Goal: Transaction & Acquisition: Purchase product/service

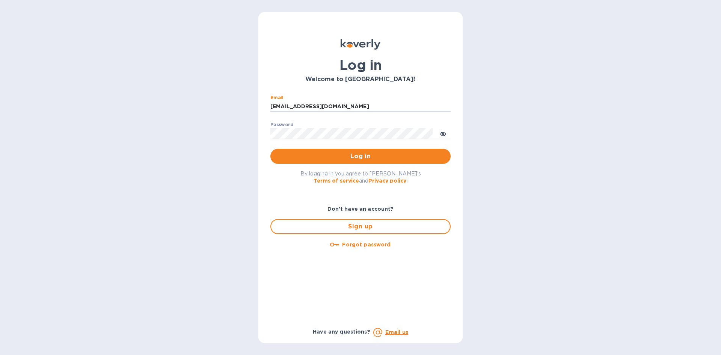
click at [372, 106] on input "[EMAIL_ADDRESS][DOMAIN_NAME]" at bounding box center [360, 106] width 180 height 11
click at [409, 157] on span "Log in" at bounding box center [360, 156] width 168 height 9
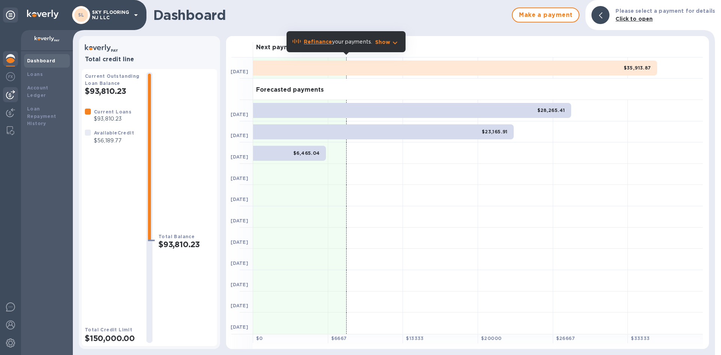
click at [12, 91] on img at bounding box center [10, 94] width 9 height 9
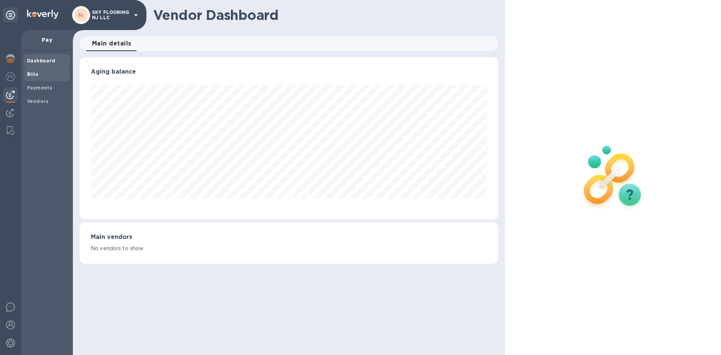
scroll to position [162, 418]
click at [28, 98] on b "Vendors" at bounding box center [38, 101] width 22 height 6
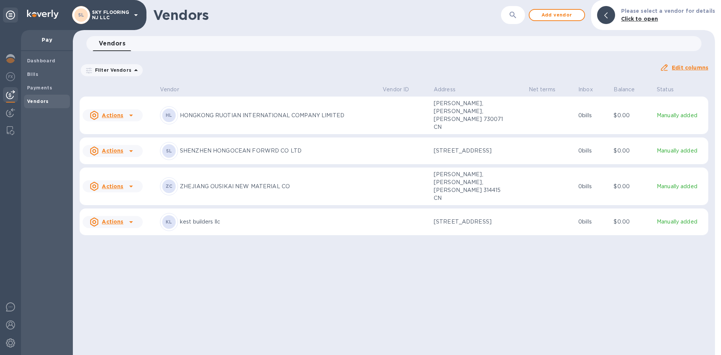
click at [283, 112] on p "HONGKONG RUOTIAN INTERNATIONAL COMPANY LIMITED" at bounding box center [278, 115] width 197 height 8
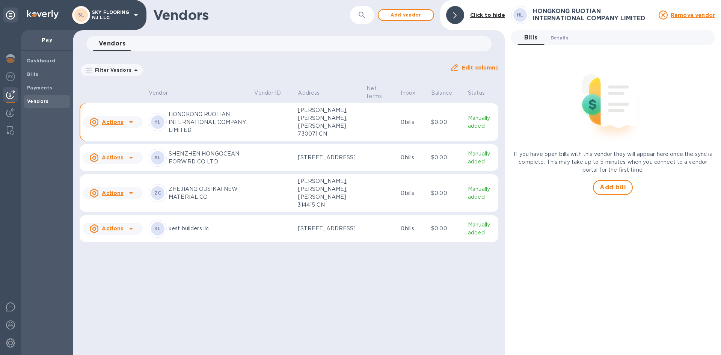
click at [558, 33] on button "Details 0" at bounding box center [559, 37] width 30 height 15
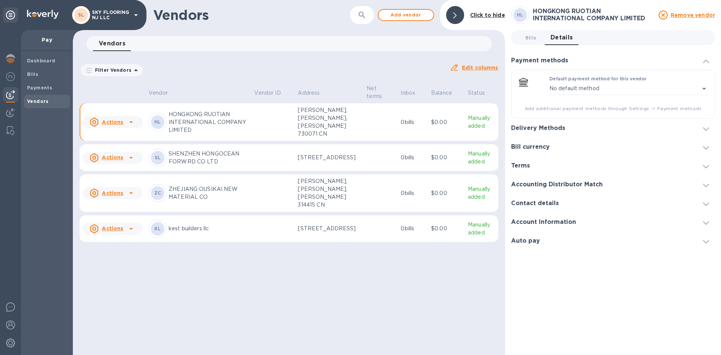
click at [545, 220] on h3 "Account Information" at bounding box center [543, 221] width 65 height 7
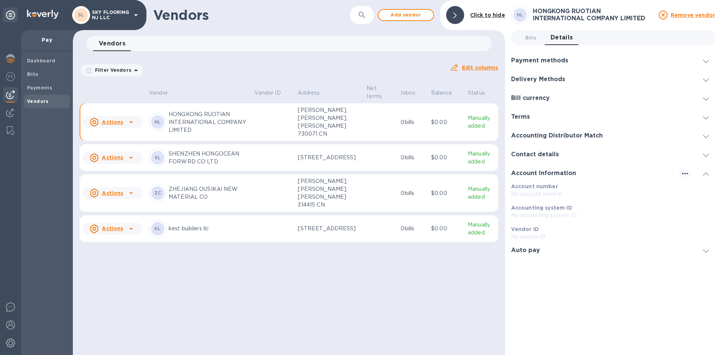
click at [181, 123] on p "HONGKONG RUOTIAN INTERNATIONAL COMPANY LIMITED" at bounding box center [209, 122] width 80 height 24
click at [186, 115] on p "HONGKONG RUOTIAN INTERNATIONAL COMPANY LIMITED" at bounding box center [209, 122] width 80 height 24
click at [555, 21] on h3 "HONGKONG RUOTIAN INTERNATIONAL COMPANY LIMITED" at bounding box center [593, 15] width 121 height 14
click at [171, 125] on p "HONGKONG RUOTIAN INTERNATIONAL COMPANY LIMITED" at bounding box center [209, 122] width 80 height 24
click at [129, 123] on icon at bounding box center [130, 121] width 9 height 9
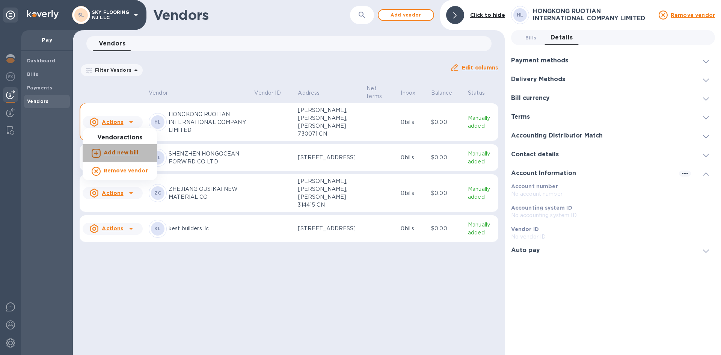
click at [136, 155] on b "Add new bill" at bounding box center [121, 152] width 35 height 6
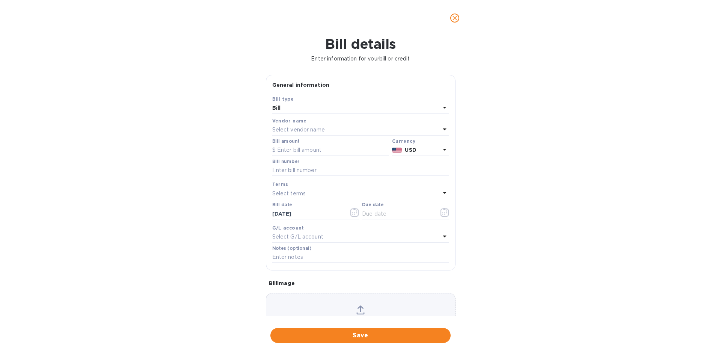
type input "[DATE]"
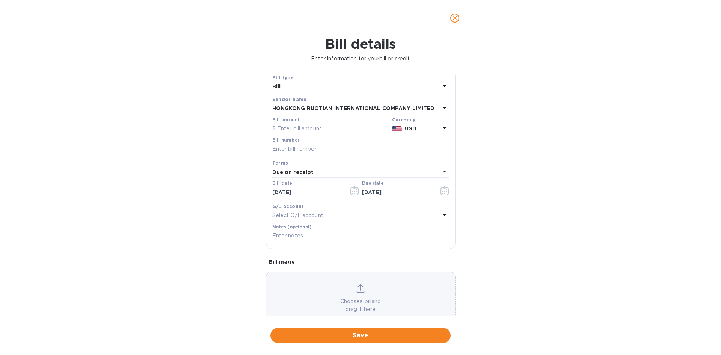
scroll to position [29, 0]
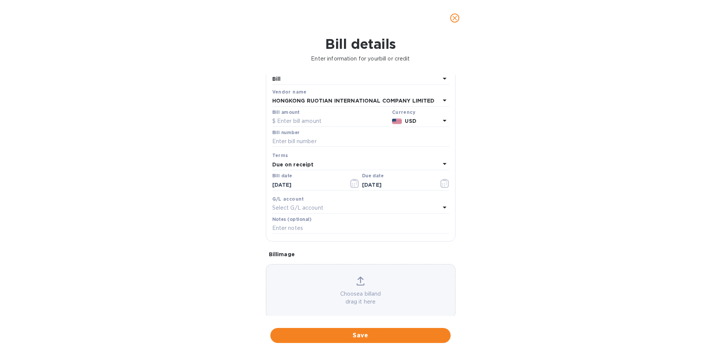
click at [442, 104] on icon at bounding box center [444, 100] width 9 height 9
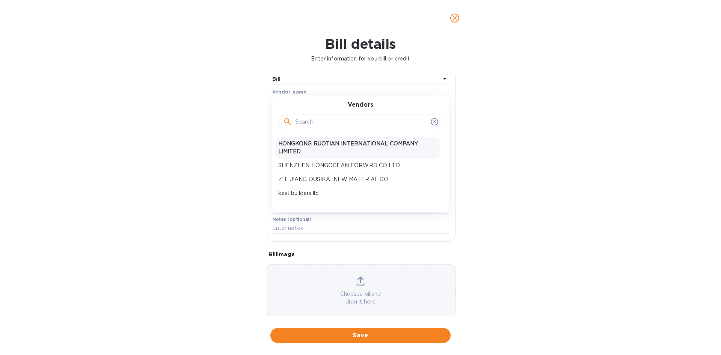
click at [442, 104] on div "Vendors" at bounding box center [360, 117] width 177 height 32
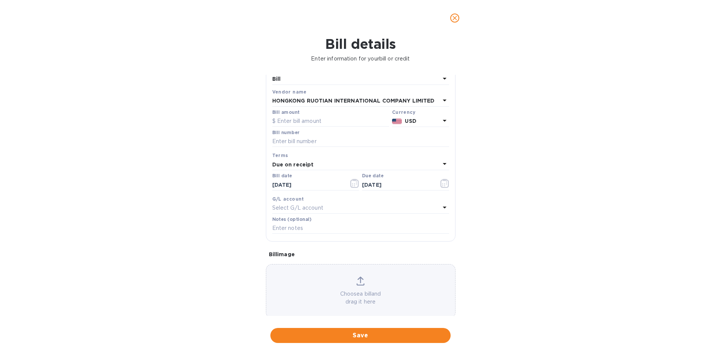
click at [191, 122] on div "Bill details Enter information for your bill or credit General information Save…" at bounding box center [360, 195] width 721 height 319
click at [454, 22] on span "close" at bounding box center [454, 18] width 9 height 9
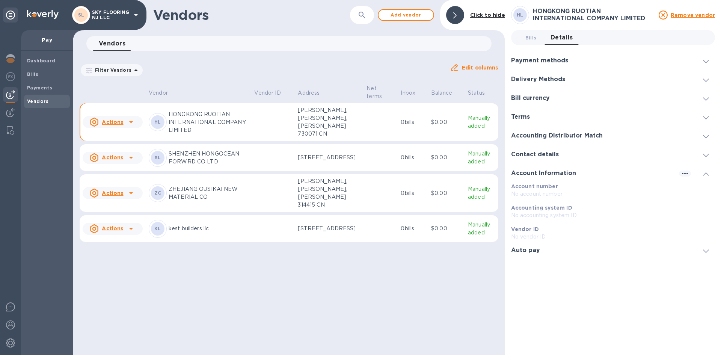
click at [587, 170] on div "Account Information" at bounding box center [613, 173] width 204 height 19
click at [526, 38] on span "Bills 0" at bounding box center [530, 38] width 11 height 8
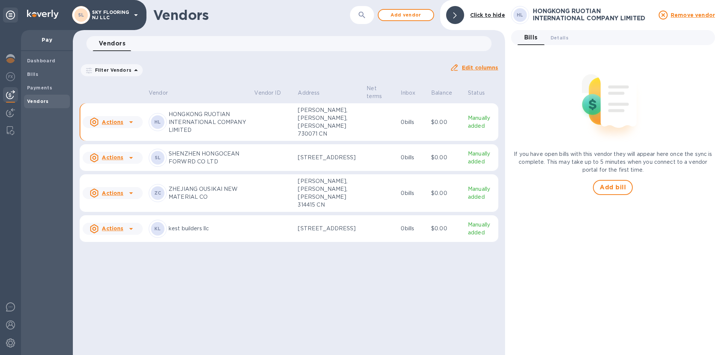
click at [451, 11] on div at bounding box center [455, 15] width 18 height 18
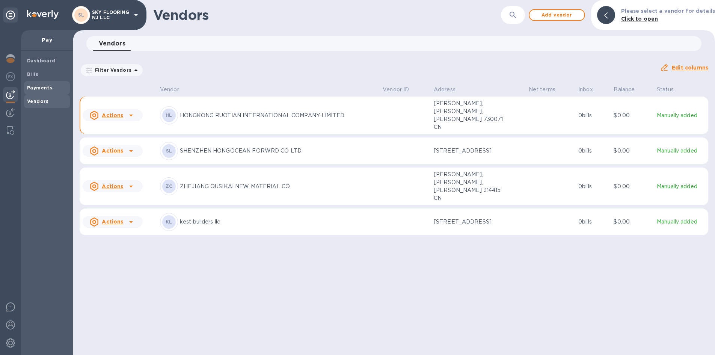
click at [43, 91] on span "Payments" at bounding box center [39, 88] width 25 height 8
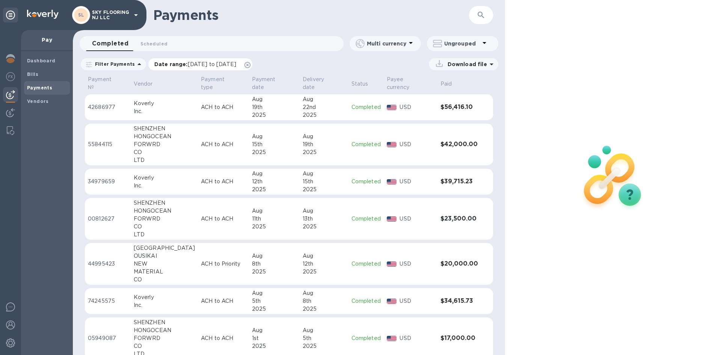
click at [172, 63] on p "Date range : [DATE] to [DATE]" at bounding box center [197, 64] width 86 height 8
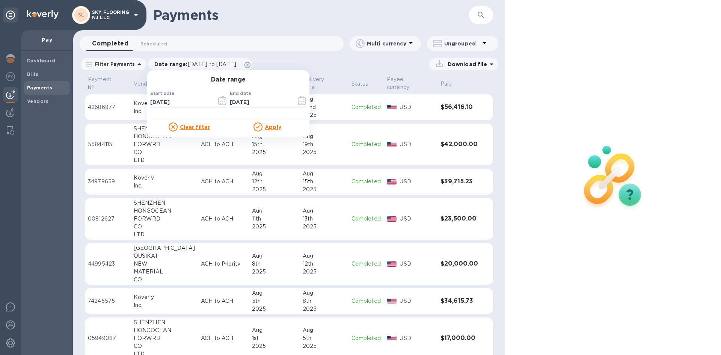
click at [176, 123] on div at bounding box center [174, 126] width 11 height 9
click at [176, 128] on div at bounding box center [174, 126] width 11 height 9
click at [169, 132] on div "Date range Start date [DATE] ​ End date [DATE] ​ Clear filter Apply" at bounding box center [228, 103] width 162 height 67
click at [172, 128] on icon at bounding box center [173, 126] width 9 height 9
click at [180, 128] on u "Clear filter" at bounding box center [195, 127] width 30 height 6
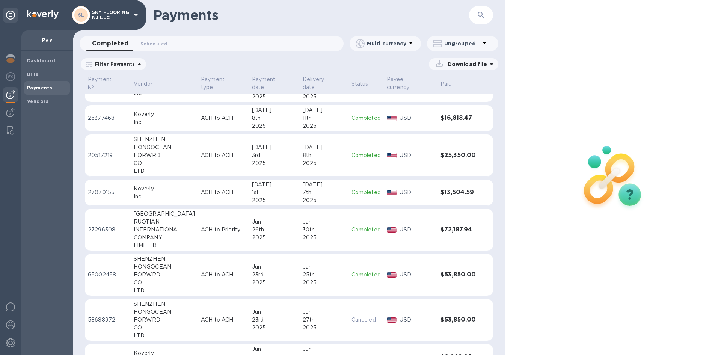
scroll to position [479, 0]
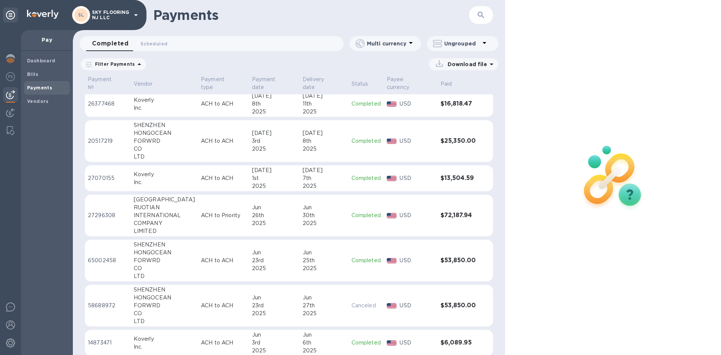
click at [263, 211] on div "26th" at bounding box center [274, 215] width 45 height 8
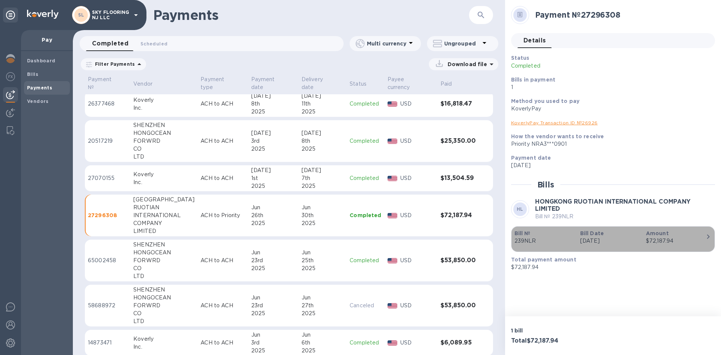
click at [708, 237] on icon "button" at bounding box center [708, 236] width 3 height 5
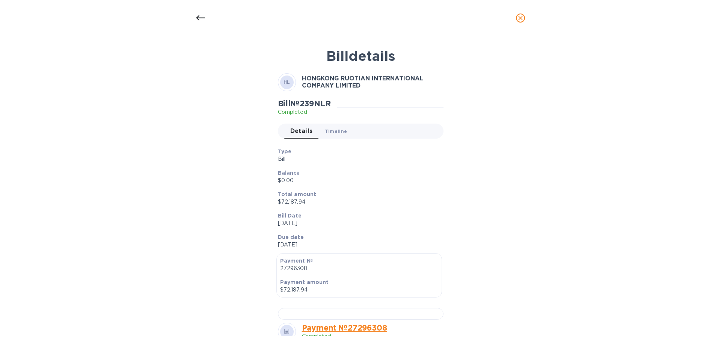
click at [325, 129] on span "Timeline 0" at bounding box center [336, 131] width 23 height 8
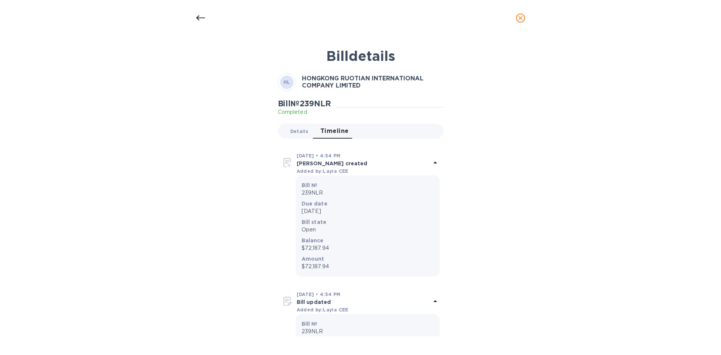
click at [299, 132] on span "Details 0" at bounding box center [299, 131] width 18 height 8
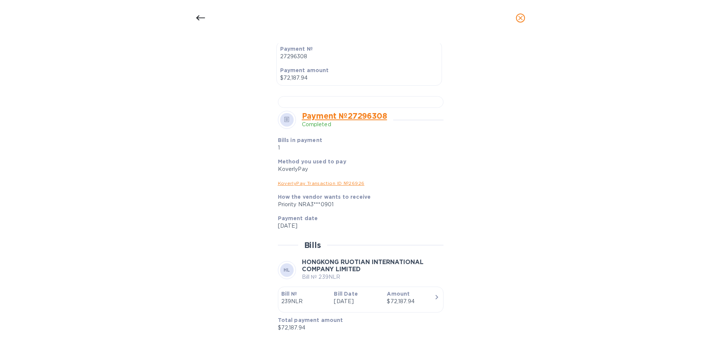
scroll to position [400, 0]
click at [352, 186] on link "KoverlyPay Transaction ID № 26926" at bounding box center [321, 183] width 87 height 6
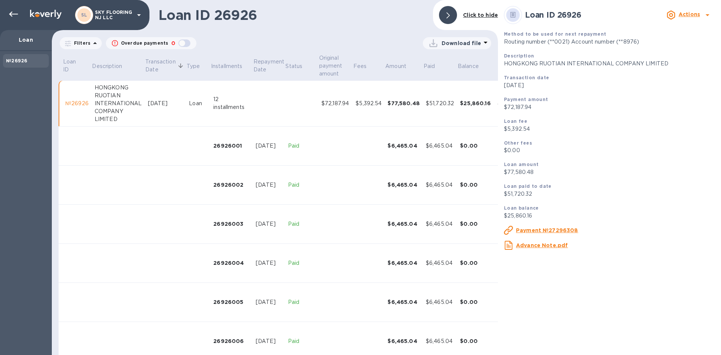
click at [544, 231] on u "Payment №27296308" at bounding box center [547, 230] width 62 height 6
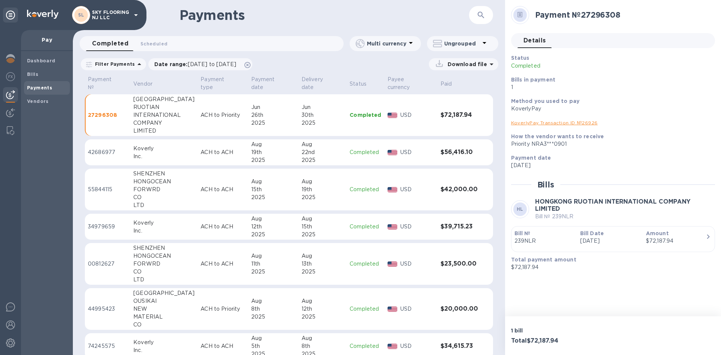
click at [522, 14] on div at bounding box center [520, 15] width 14 height 14
click at [540, 45] on span "Details 0" at bounding box center [534, 40] width 23 height 11
click at [688, 208] on h3 "HONGKONG RUOTIAN INTERNATIONAL COMPANY LIMITED" at bounding box center [625, 205] width 180 height 14
click at [655, 194] on div "Status Completed Bills in payment 1 Method you used to pay KoverlyPay KoverlyPa…" at bounding box center [613, 162] width 204 height 217
click at [659, 229] on p "Amount" at bounding box center [676, 233] width 60 height 8
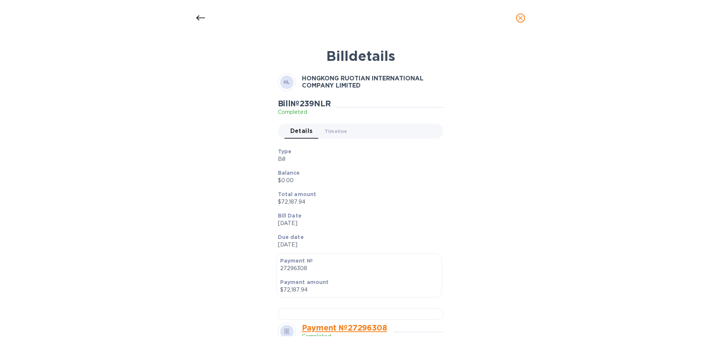
click at [341, 141] on div "Bill № 239NLR Completed Details 0 Timeline 0" at bounding box center [360, 121] width 169 height 49
click at [341, 128] on span "Timeline 0" at bounding box center [336, 131] width 23 height 8
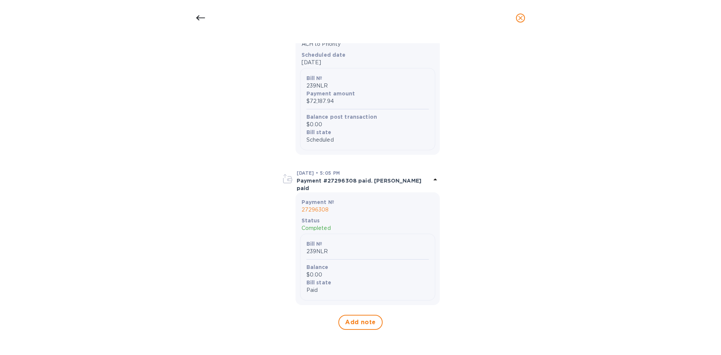
scroll to position [569, 0]
click at [222, 119] on div "Bill details HL HONGKONG RUOTIAN INTERNATIONAL COMPANY LIMITED Bill № 239NLR Co…" at bounding box center [360, 189] width 357 height 293
click at [202, 15] on icon at bounding box center [200, 18] width 9 height 9
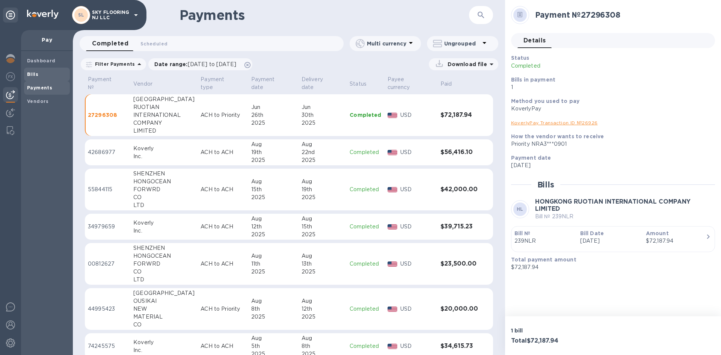
click at [45, 78] on span "Bills" at bounding box center [47, 75] width 40 height 8
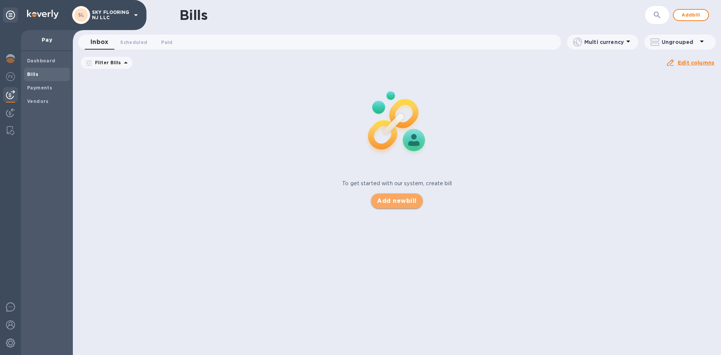
click at [408, 202] on span "Add new bill" at bounding box center [396, 200] width 39 height 9
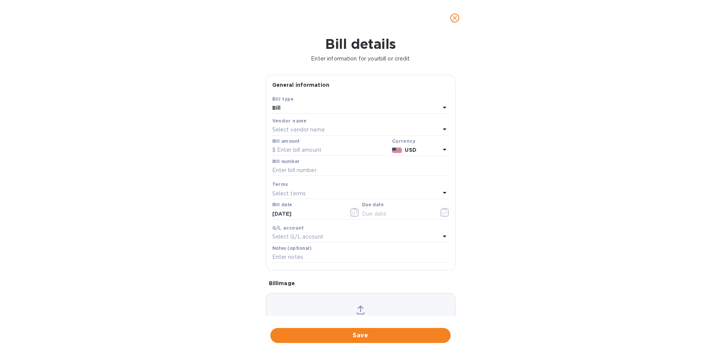
click at [354, 125] on div "Select vendor name" at bounding box center [356, 130] width 168 height 11
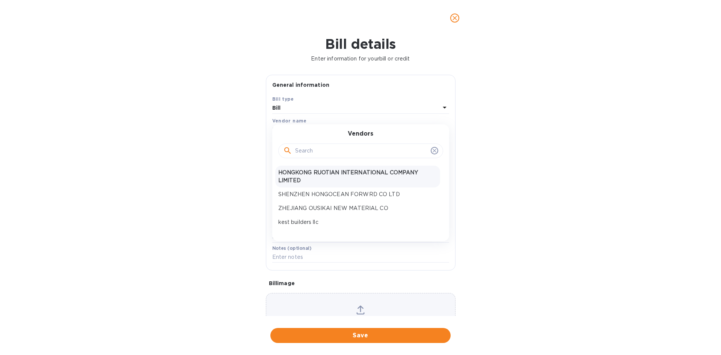
click at [356, 174] on p "HONGKONG RUOTIAN INTERNATIONAL COMPANY LIMITED" at bounding box center [357, 177] width 159 height 16
type input "[DATE]"
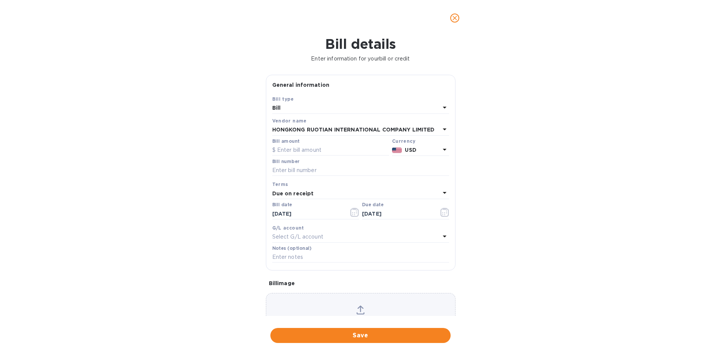
click at [520, 242] on div "Bill details Enter information for your bill or credit General information Save…" at bounding box center [360, 195] width 721 height 319
click at [319, 151] on input "text" at bounding box center [330, 149] width 117 height 11
type input "50,000"
drag, startPoint x: 456, startPoint y: 242, endPoint x: 456, endPoint y: 258, distance: 15.8
click at [456, 258] on div "General information Save Bill type Bill Vendor name HONGKONG RUOTIAN INTERNATIO…" at bounding box center [360, 195] width 197 height 241
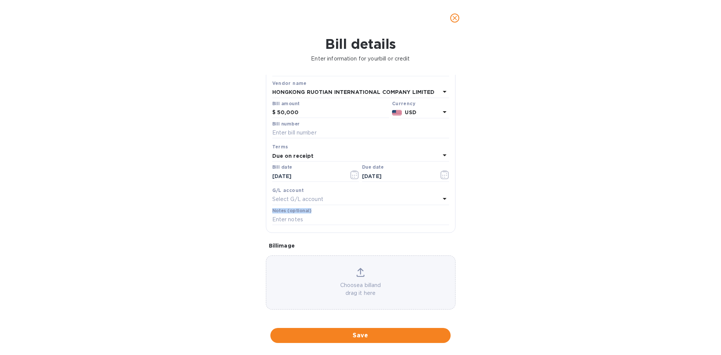
scroll to position [39, 0]
click at [309, 128] on input "text" at bounding box center [360, 131] width 177 height 11
type input "v"
type input "VM"
click at [375, 339] on span "Save" at bounding box center [360, 335] width 168 height 9
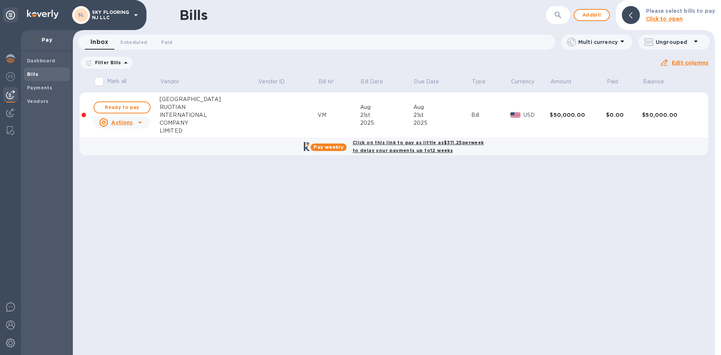
click at [139, 123] on icon at bounding box center [139, 122] width 9 height 9
click at [232, 116] on div at bounding box center [360, 177] width 721 height 355
click at [204, 120] on div "COMPANY" at bounding box center [209, 123] width 98 height 8
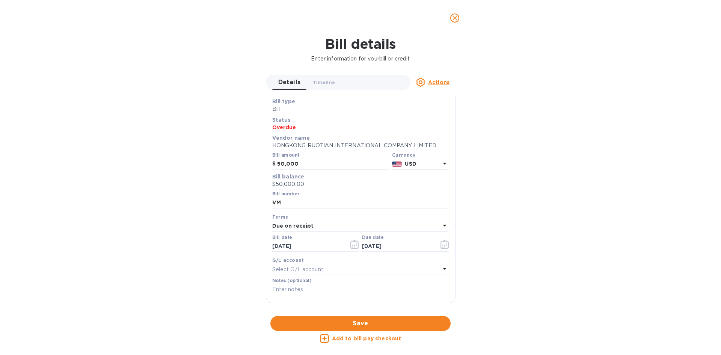
scroll to position [0, 0]
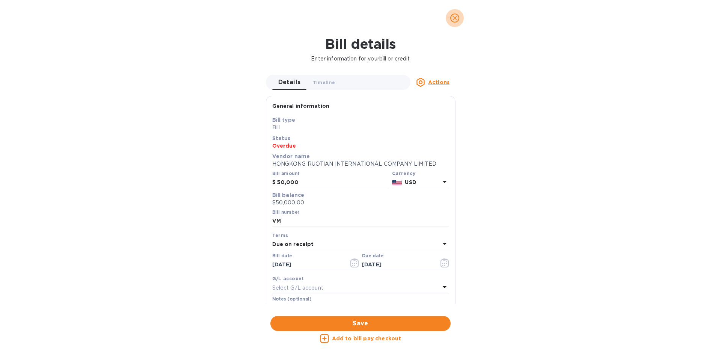
click at [454, 16] on icon "close" at bounding box center [455, 18] width 8 height 8
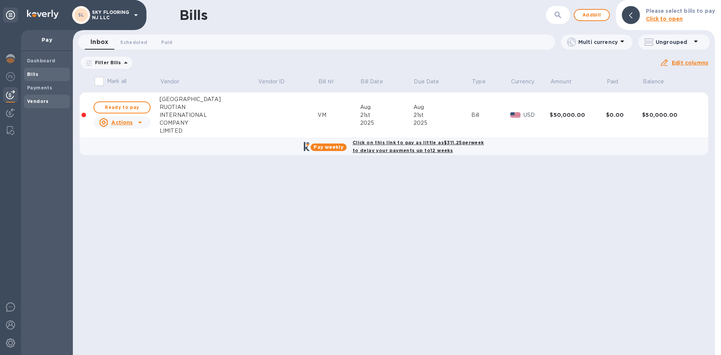
click at [33, 103] on b "Vendors" at bounding box center [38, 101] width 22 height 6
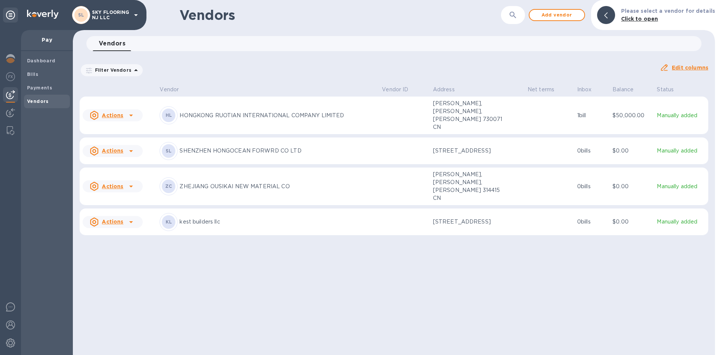
click at [292, 111] on p "HONGKONG RUOTIAN INTERNATIONAL COMPANY LIMITED" at bounding box center [277, 115] width 196 height 8
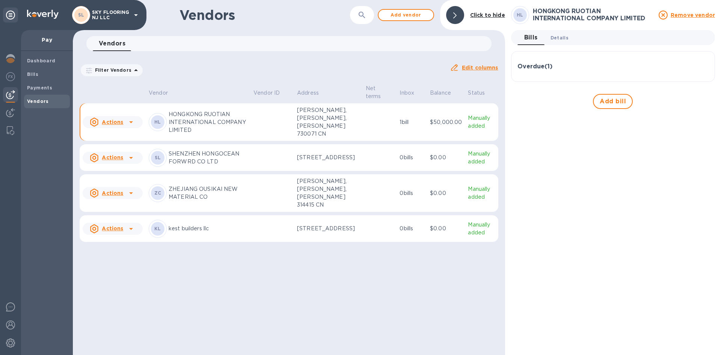
click at [568, 39] on button "Details 0" at bounding box center [559, 37] width 30 height 15
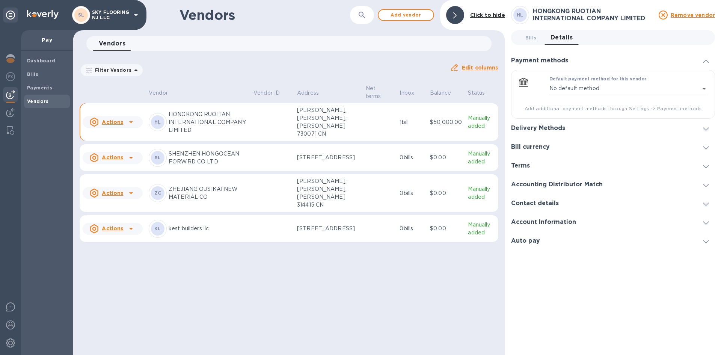
click at [541, 206] on h3 "Contact details" at bounding box center [535, 203] width 48 height 7
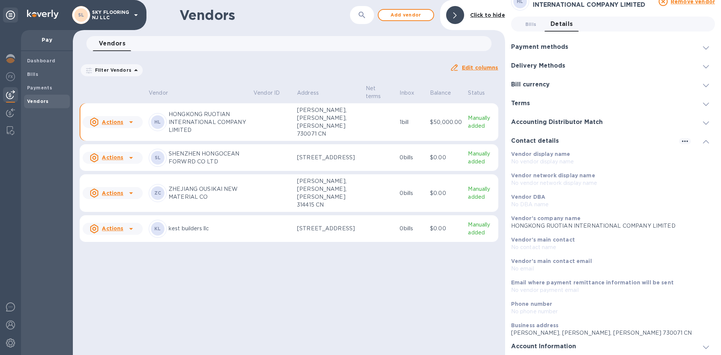
scroll to position [33, 0]
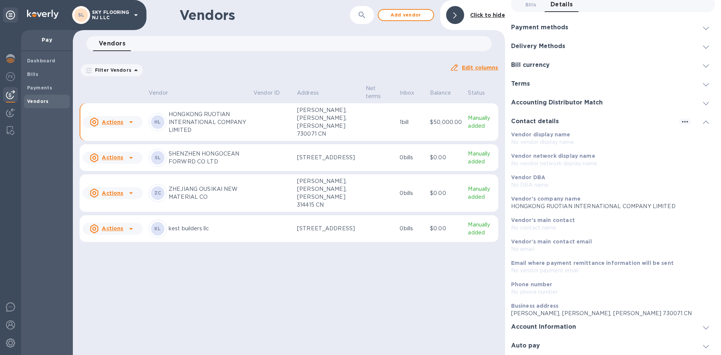
click at [703, 121] on icon at bounding box center [706, 121] width 6 height 3
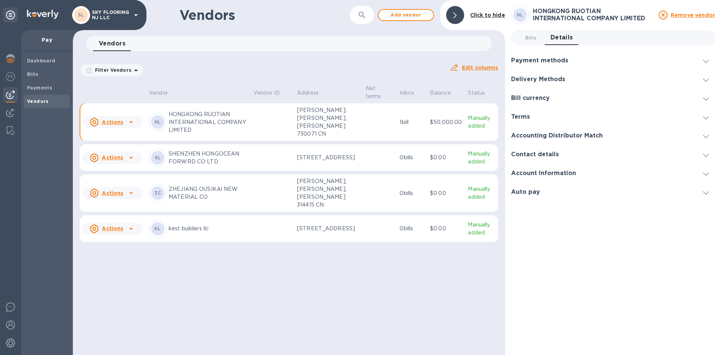
click at [664, 172] on div "Account Information" at bounding box center [613, 173] width 204 height 19
click at [706, 175] on icon at bounding box center [706, 173] width 6 height 3
click at [644, 80] on div "Delivery Methods" at bounding box center [613, 79] width 204 height 19
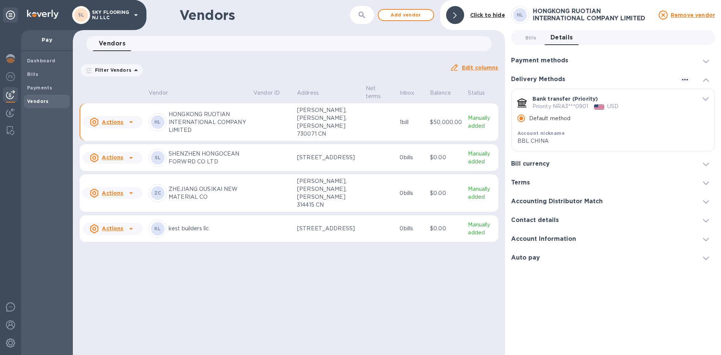
click at [427, 80] on div "Vendors ​ Add vendor Click to hide Vendors 0 Filter Vendors Auto pay: All Edit …" at bounding box center [289, 177] width 432 height 355
click at [397, 20] on button "Add vendor" at bounding box center [406, 15] width 56 height 12
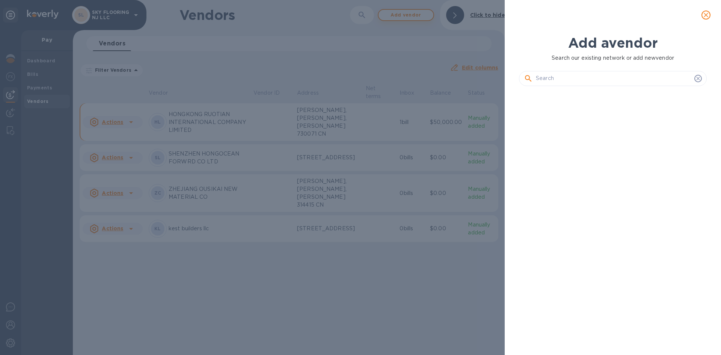
scroll to position [237, 191]
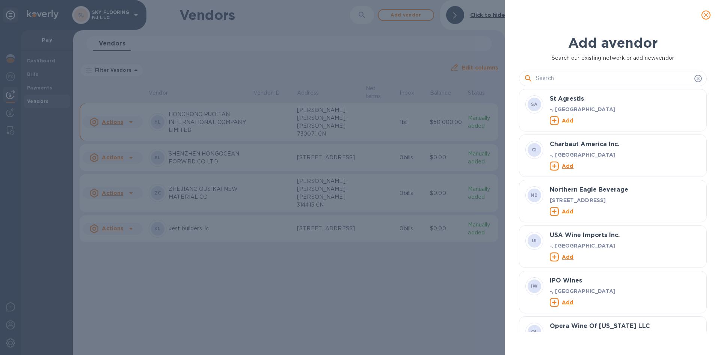
click at [572, 77] on input "text" at bounding box center [613, 78] width 155 height 11
paste input "BBL HOME HOLDING PTE LTD"
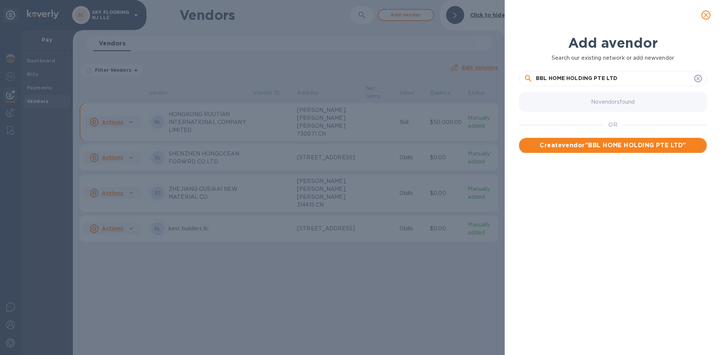
type input "BBL HOME HOLDING PTE LTD"
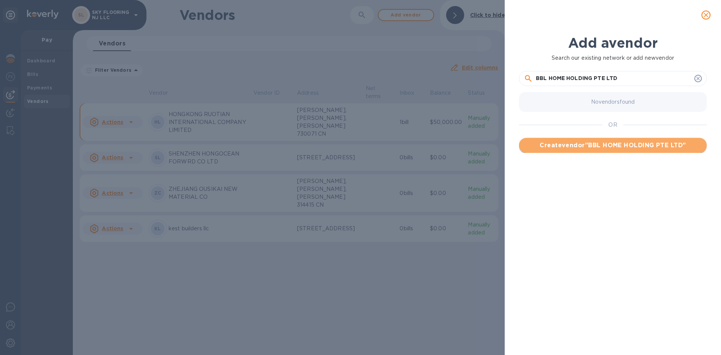
click at [588, 148] on span "Create vendor " BBL HOME HOLDING PTE LTD "" at bounding box center [613, 145] width 176 height 9
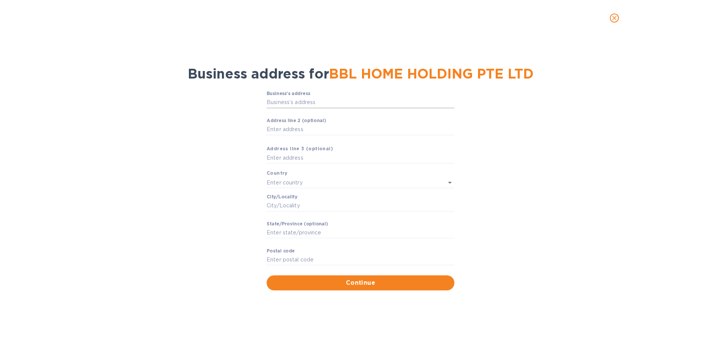
click at [312, 102] on input "Business’s аddress" at bounding box center [360, 102] width 188 height 11
click at [348, 181] on input "text" at bounding box center [349, 182] width 167 height 11
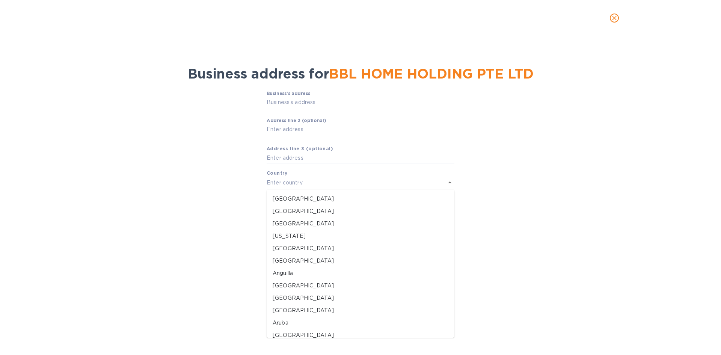
click at [348, 181] on input "text" at bounding box center [349, 182] width 167 height 11
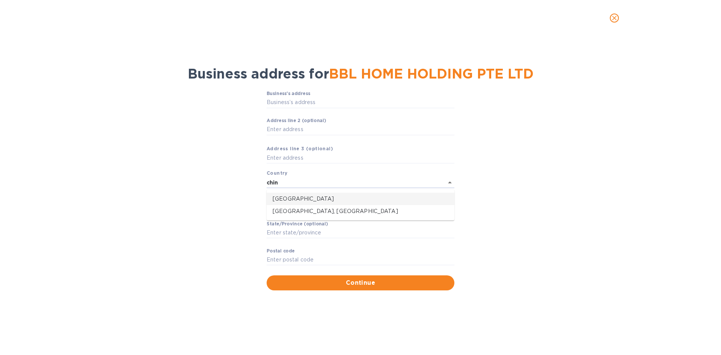
click at [341, 196] on p "[GEOGRAPHIC_DATA]" at bounding box center [360, 199] width 176 height 8
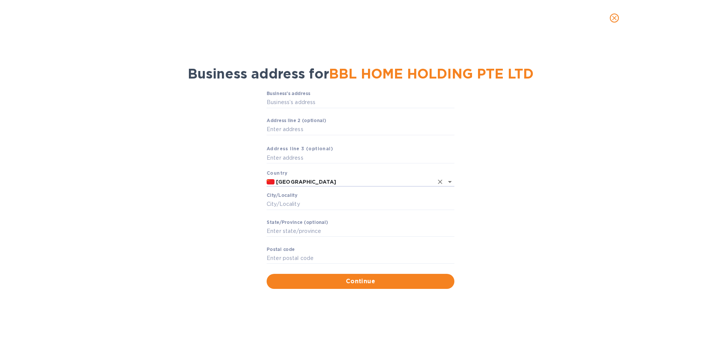
type input "[GEOGRAPHIC_DATA]"
click at [310, 205] on input "Сity/Locаlity" at bounding box center [360, 204] width 188 height 11
paste input "ChangZhou"
type input "ChangZhou"
click at [341, 281] on span "Continue" at bounding box center [360, 281] width 176 height 9
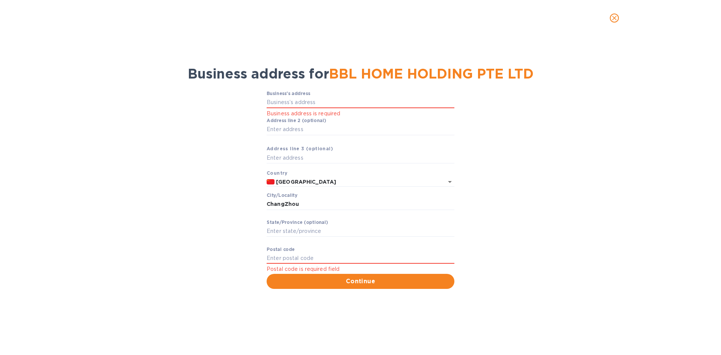
click at [321, 95] on div "Business’s аddress Business address is required" at bounding box center [360, 104] width 188 height 27
click at [320, 101] on input "Business’s аddress" at bounding box center [360, 102] width 188 height 11
paste input "ChangZhou"
type input "ChangZhou"
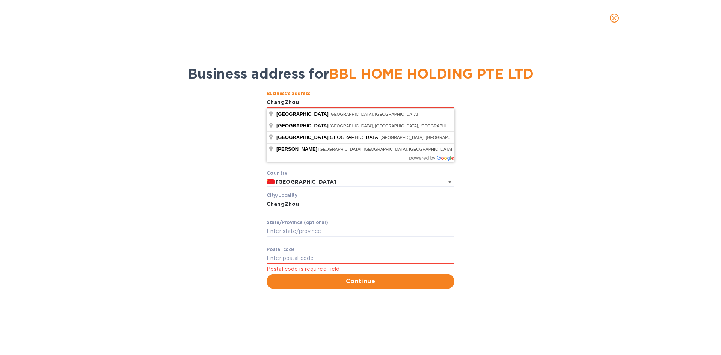
drag, startPoint x: 321, startPoint y: 101, endPoint x: 212, endPoint y: 90, distance: 109.1
click at [213, 90] on div "Business’s аddress ChangZhou Business address is required Аddress line 2 (optio…" at bounding box center [360, 189] width 701 height 206
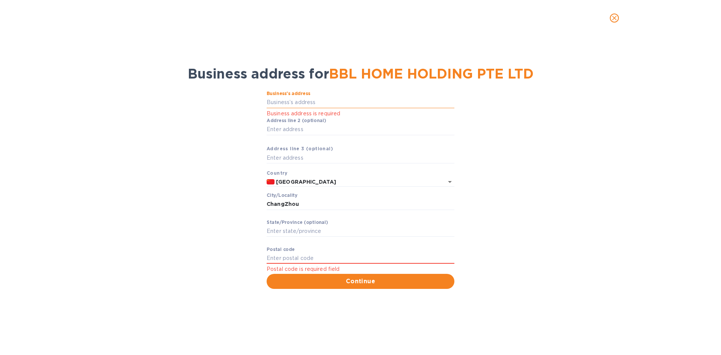
click at [344, 102] on input "Business’s аddress" at bounding box center [360, 102] width 188 height 11
paste input "Jiangsu Branch"
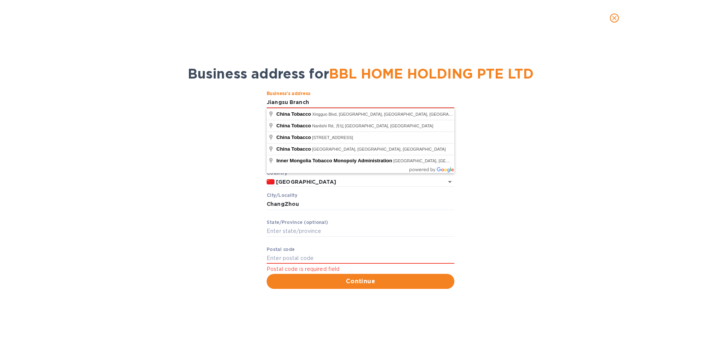
drag, startPoint x: 349, startPoint y: 106, endPoint x: 212, endPoint y: 98, distance: 136.9
click at [212, 98] on div "Business’s аddress Jiangsu Branch Business address is required Аddress line 2 (…" at bounding box center [360, 189] width 701 height 206
paste input "[STREET_ADDRESS] HK"
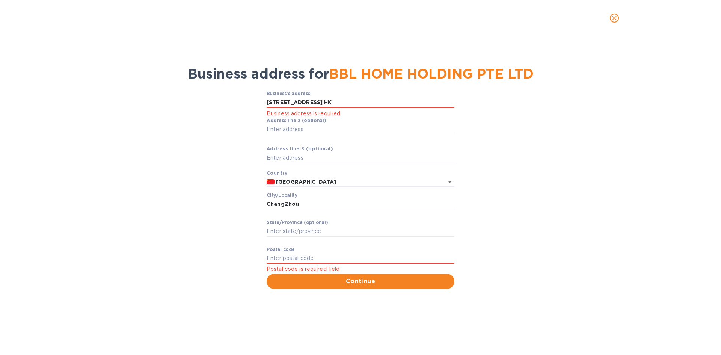
type input "[STREET_ADDRESS]"
type input "[GEOGRAPHIC_DATA]"
click at [349, 104] on input "[STREET_ADDRESS]" at bounding box center [360, 102] width 188 height 11
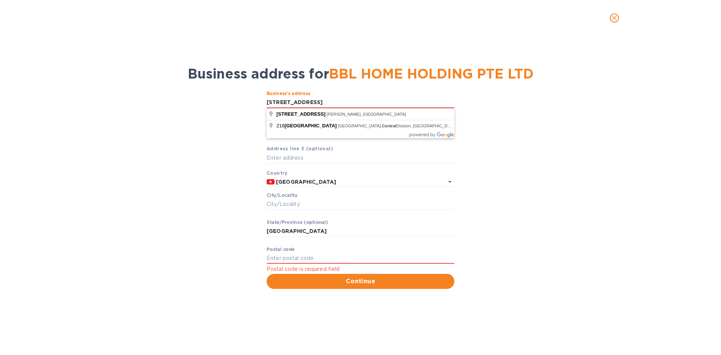
drag, startPoint x: 363, startPoint y: 101, endPoint x: 250, endPoint y: 88, distance: 113.3
click at [250, 88] on div "Business’s аddress [STREET_ADDRESS] Central Business address is required Аddres…" at bounding box center [360, 189] width 701 height 206
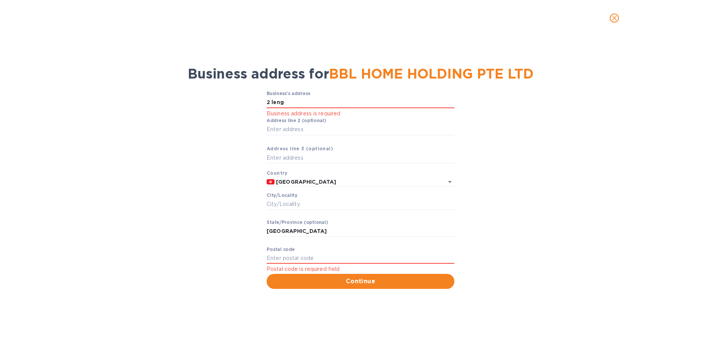
type input "[STREET_ADDRESS][PERSON_NAME]"
type input "[GEOGRAPHIC_DATA]"
type input "159086"
click at [297, 257] on input "159086" at bounding box center [360, 258] width 188 height 11
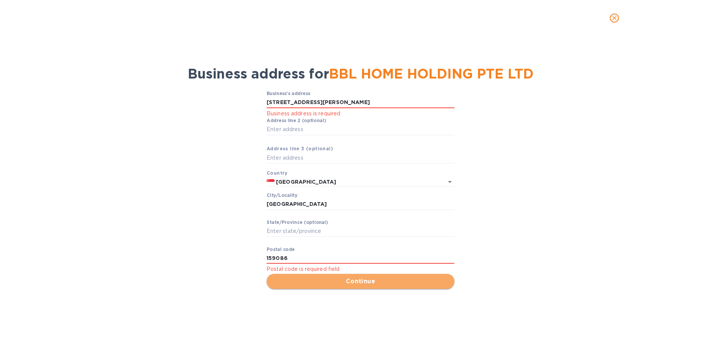
click at [304, 281] on span "Continue" at bounding box center [360, 281] width 176 height 9
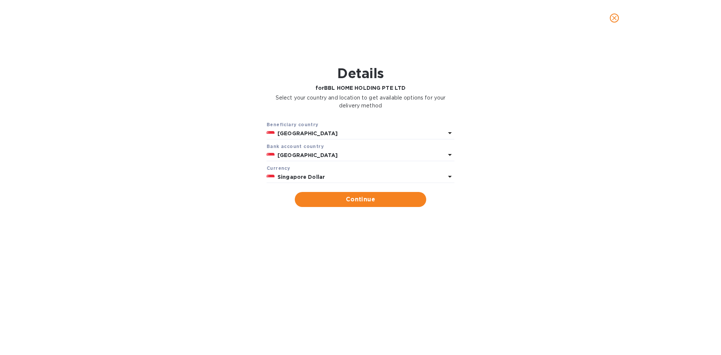
click at [326, 135] on p "[GEOGRAPHIC_DATA]" at bounding box center [361, 133] width 168 height 8
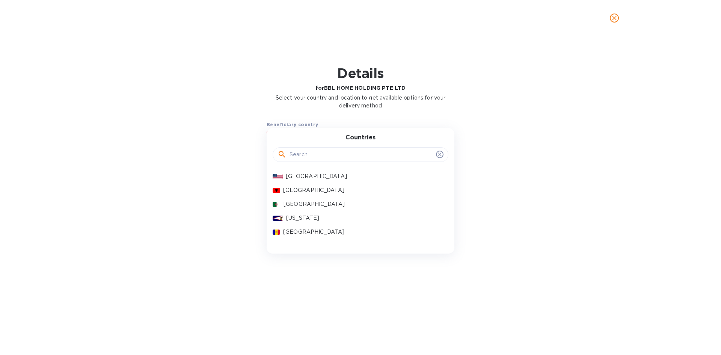
click at [326, 134] on div "Countries" at bounding box center [360, 150] width 170 height 32
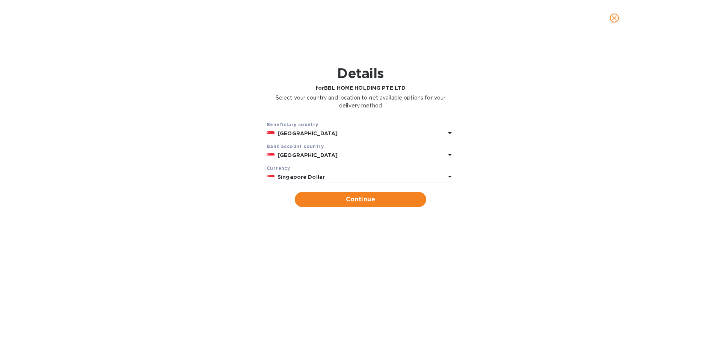
click at [202, 114] on div "Details for BBL HOME HOLDING PTE LTD Select your country and location to get av…" at bounding box center [360, 88] width 701 height 55
click at [291, 153] on b "[GEOGRAPHIC_DATA]" at bounding box center [307, 155] width 60 height 6
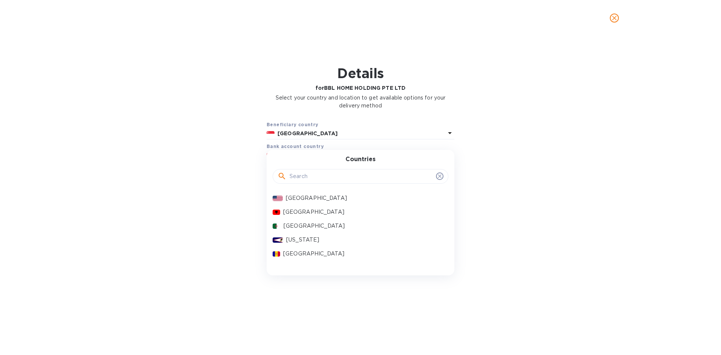
click at [320, 178] on input "text" at bounding box center [360, 176] width 143 height 11
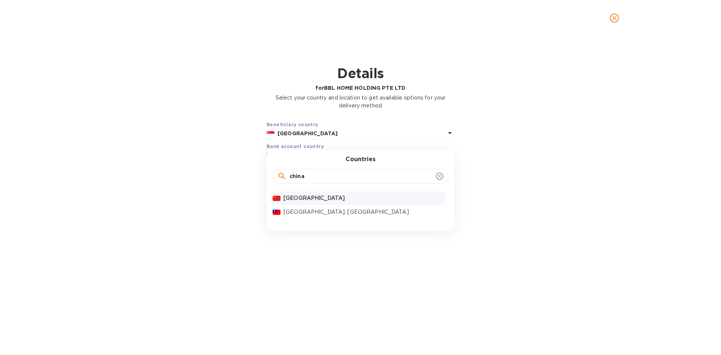
type input "china"
click at [315, 193] on div "[GEOGRAPHIC_DATA]" at bounding box center [363, 198] width 162 height 11
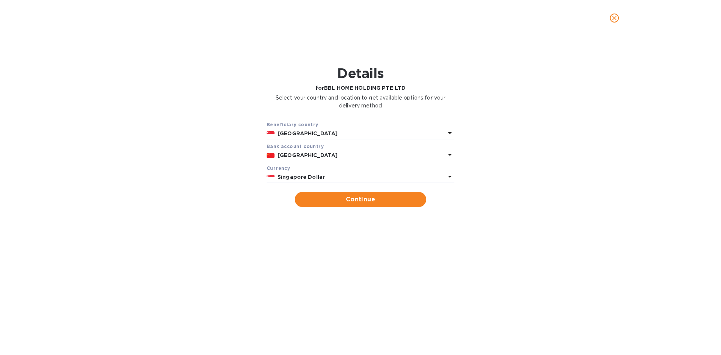
click at [333, 178] on p "Singapore Dollar" at bounding box center [361, 177] width 168 height 8
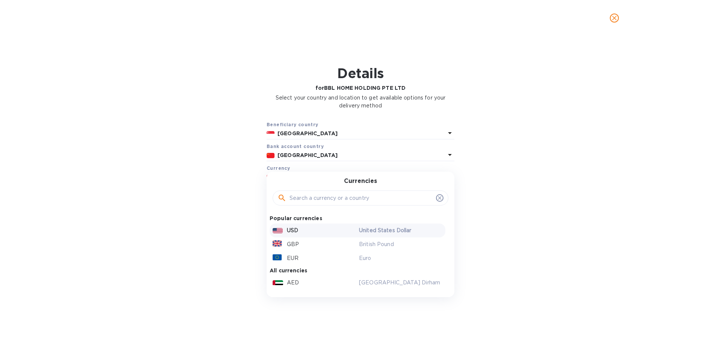
click at [331, 227] on div "USD" at bounding box center [314, 230] width 86 height 11
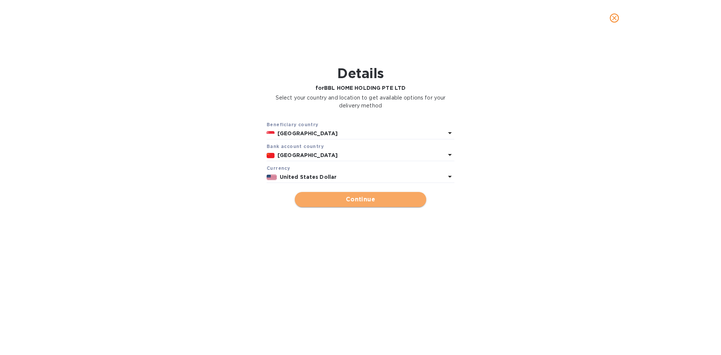
click at [337, 200] on span "Continue" at bounding box center [360, 199] width 119 height 9
type input "BBL HOME HOLDING PTE LTD"
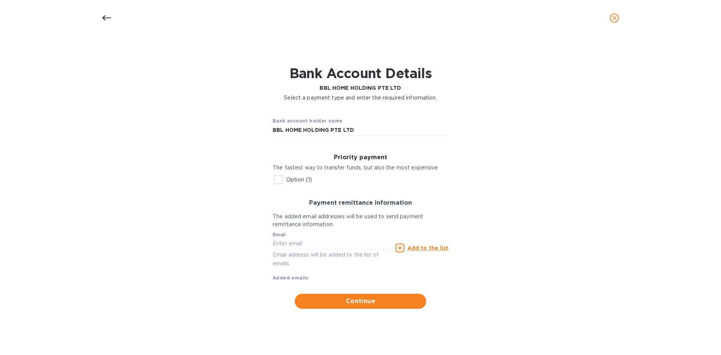
click at [270, 177] on input "Option (1)" at bounding box center [278, 180] width 16 height 16
checkbox input "true"
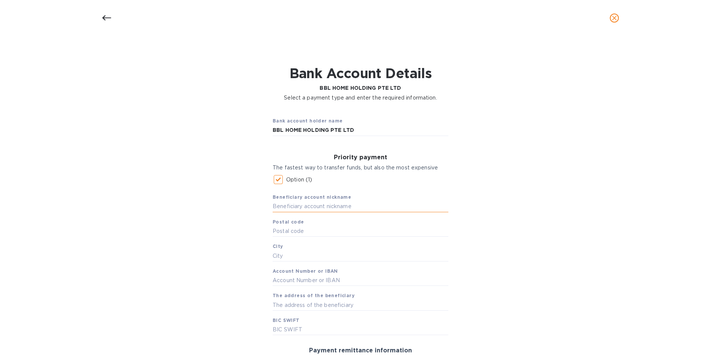
click at [286, 204] on input "text" at bounding box center [360, 206] width 176 height 11
type input "BBL [GEOGRAPHIC_DATA]"
click at [308, 283] on input "text" at bounding box center [360, 280] width 176 height 11
paste input "NRA32050162903600001242"
type input "NRA32050162903600001242"
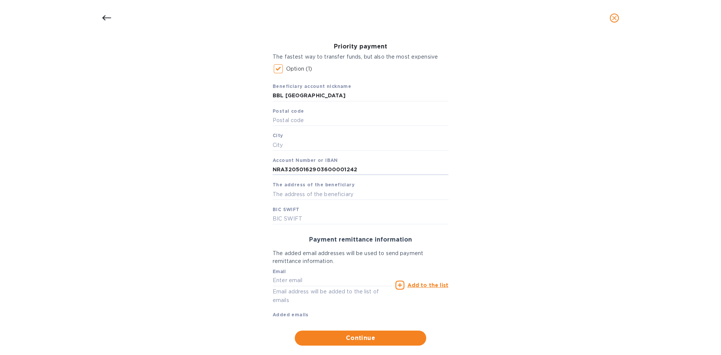
scroll to position [113, 0]
click at [330, 218] on input "text" at bounding box center [360, 216] width 176 height 11
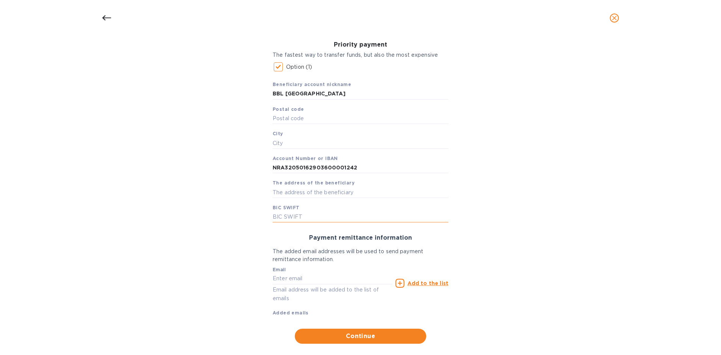
paste input "[SWIFT_CODE]"
type input "[SWIFT_CODE]"
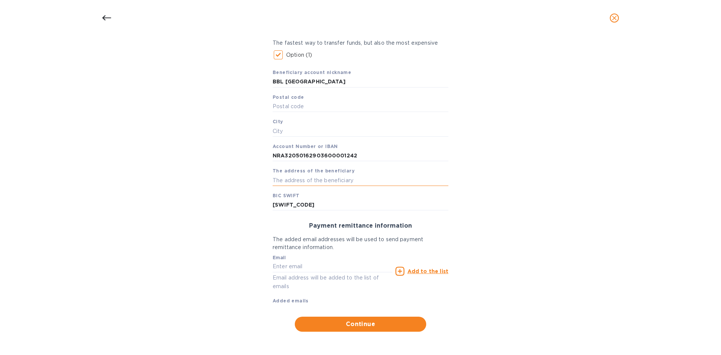
click at [296, 179] on input "text" at bounding box center [360, 180] width 176 height 11
click at [313, 179] on input "text" at bounding box center [360, 180] width 176 height 11
paste input "Zijing E Rd"
type input "Zijing E Rd"
click at [330, 268] on input "text" at bounding box center [332, 266] width 120 height 11
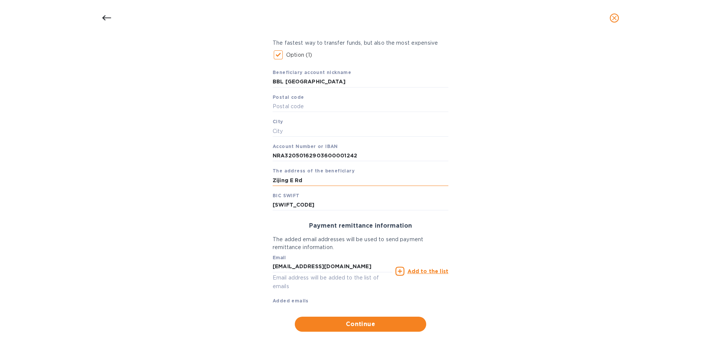
click at [417, 181] on input "Zijing E Rd" at bounding box center [360, 180] width 176 height 11
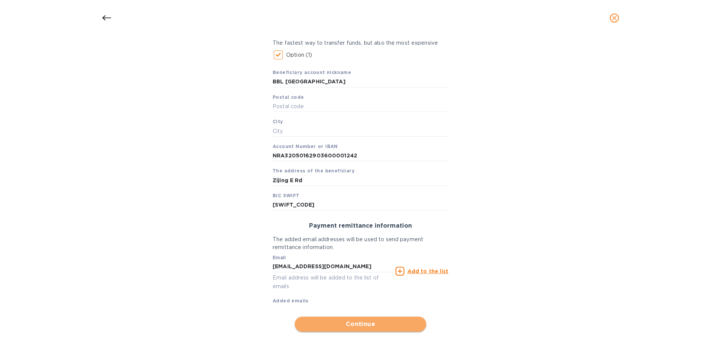
click at [348, 327] on span "Continue" at bounding box center [360, 323] width 119 height 9
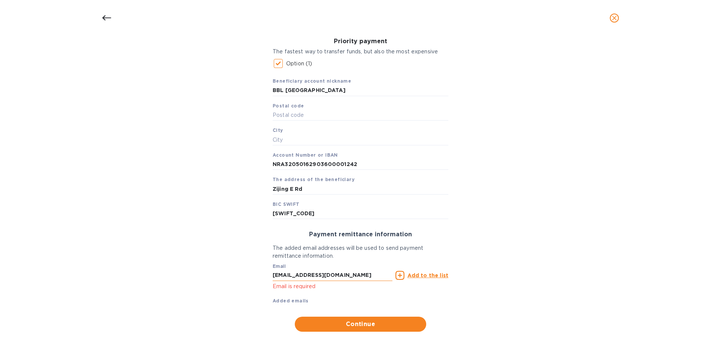
click at [337, 275] on input "[EMAIL_ADDRESS][DOMAIN_NAME]" at bounding box center [332, 274] width 120 height 11
click at [345, 275] on input "[EMAIL_ADDRESS][DOMAIN_NAME]" at bounding box center [332, 274] width 120 height 11
click at [343, 325] on span "Continue" at bounding box center [360, 323] width 119 height 9
click at [330, 276] on input "[EMAIL_ADDRESS][DOMAIN_NAME]" at bounding box center [332, 274] width 120 height 11
click at [346, 276] on input "[EMAIL_ADDRESS][DOMAIN_NAME]" at bounding box center [332, 274] width 120 height 11
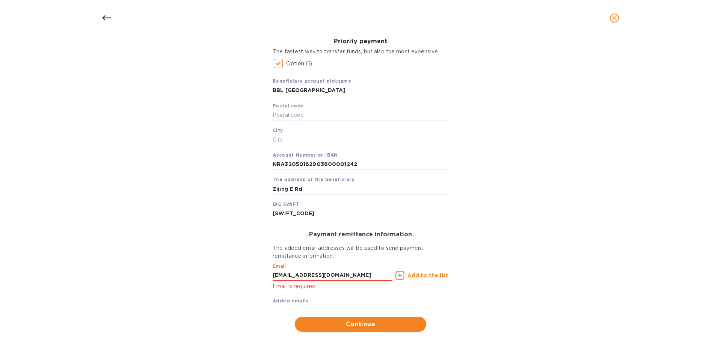
drag, startPoint x: 348, startPoint y: 276, endPoint x: 205, endPoint y: 257, distance: 143.8
click at [205, 257] on div "Bank account holder name BBL HOME HOLDING PTE LTD Priority payment The fastest …" at bounding box center [360, 163] width 701 height 346
type input "L"
type input "[EMAIL_ADDRESS][DOMAIN_NAME]"
click at [351, 324] on span "Continue" at bounding box center [360, 323] width 119 height 9
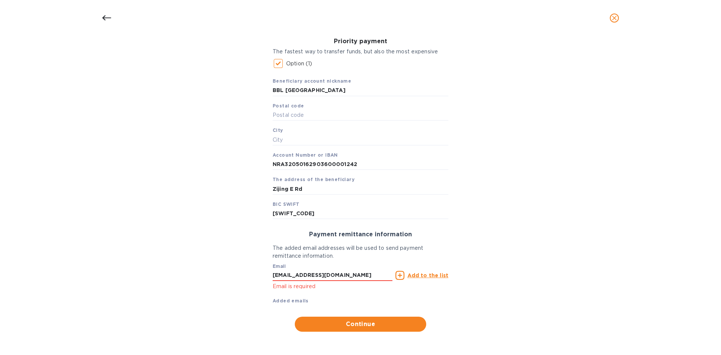
click at [440, 275] on u "Add to the list" at bounding box center [427, 275] width 41 height 6
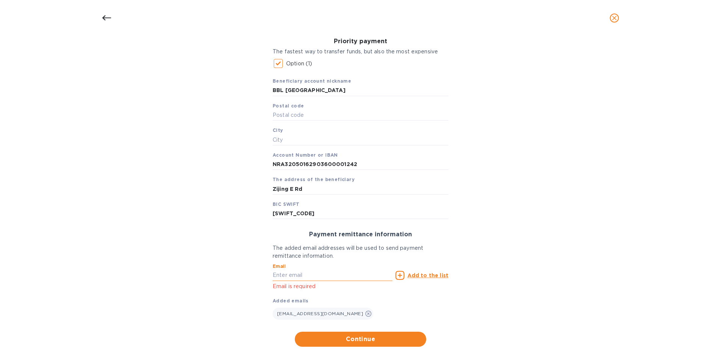
click at [346, 278] on input "text" at bounding box center [332, 274] width 120 height 11
click at [332, 340] on span "Continue" at bounding box center [360, 338] width 119 height 9
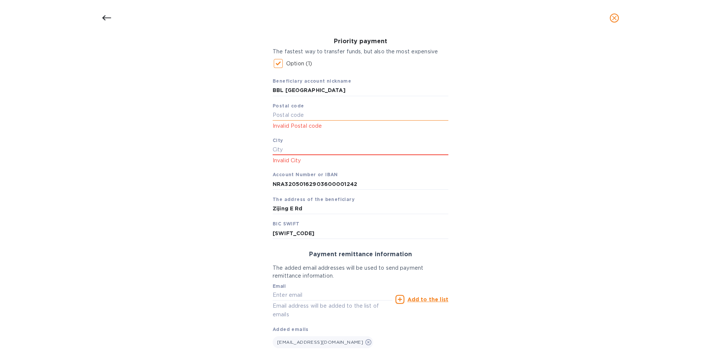
click at [304, 112] on input "text" at bounding box center [360, 115] width 176 height 11
type input "213001"
click at [318, 149] on input "text" at bounding box center [360, 149] width 176 height 11
paste input "Jiangsu"
type input "Jiangsu"
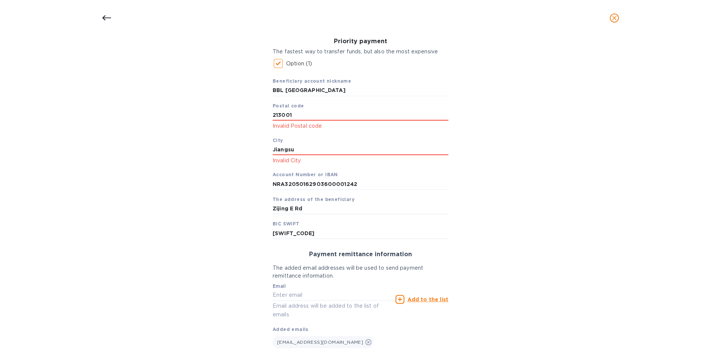
click at [485, 176] on div "Bank account holder name BBL HOME HOLDING PTE LTD Priority payment The fastest …" at bounding box center [360, 184] width 701 height 389
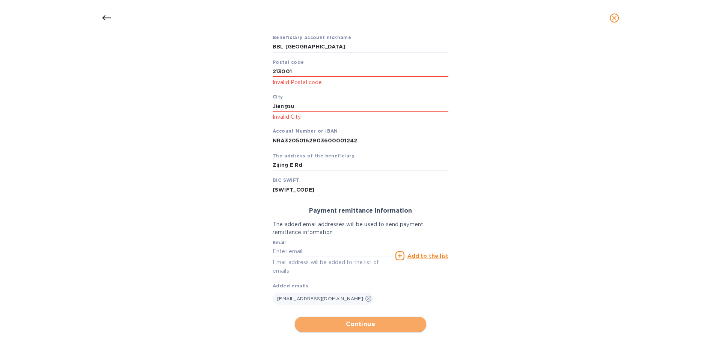
click at [402, 325] on span "Continue" at bounding box center [360, 323] width 119 height 9
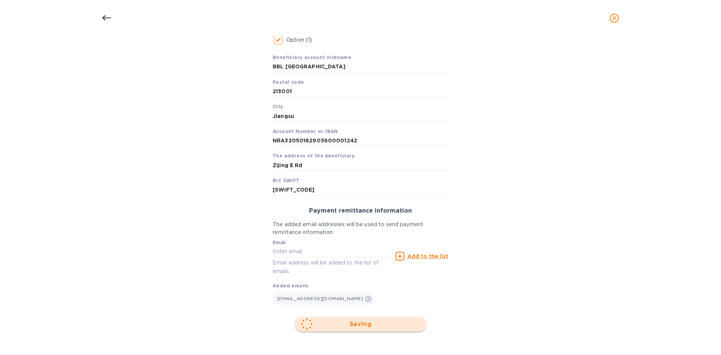
scroll to position [34, 0]
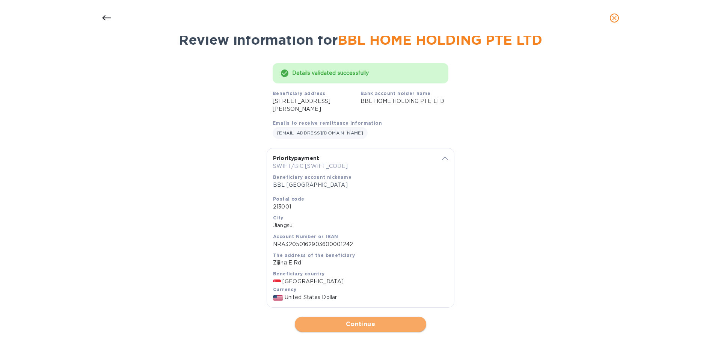
click at [364, 327] on span "Continue" at bounding box center [360, 323] width 119 height 9
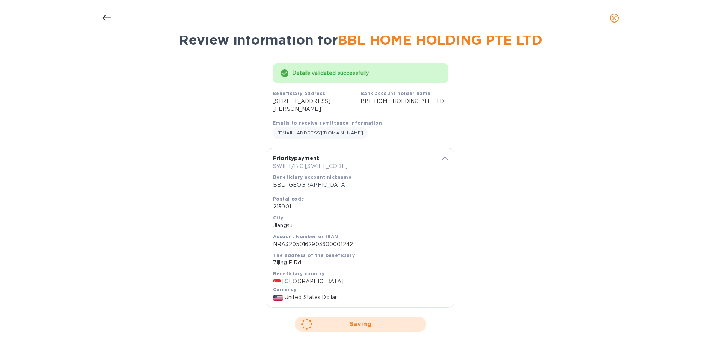
scroll to position [0, 0]
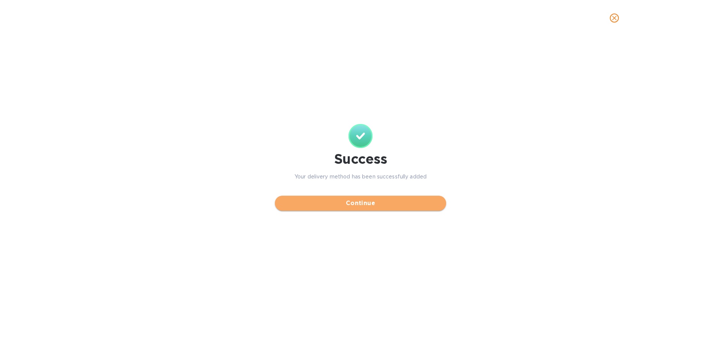
click at [390, 207] on span "Continue" at bounding box center [360, 203] width 159 height 9
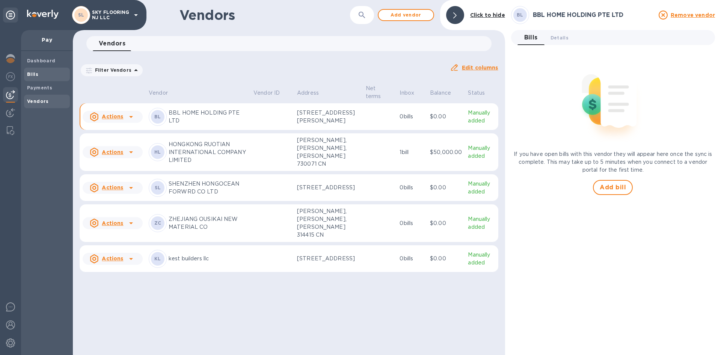
click at [46, 77] on span "Bills" at bounding box center [47, 75] width 40 height 8
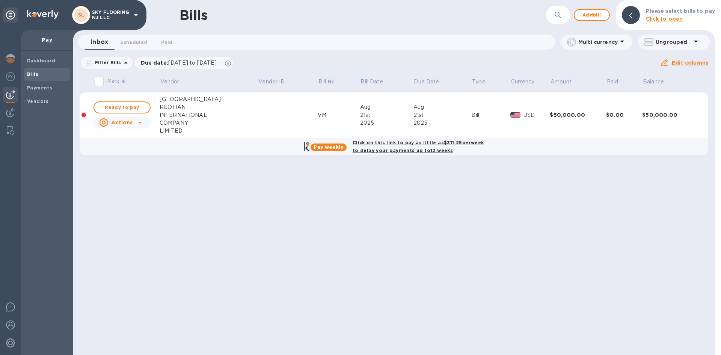
click at [142, 122] on icon at bounding box center [139, 122] width 9 height 9
click at [134, 169] on div "Delete" at bounding box center [125, 172] width 22 height 12
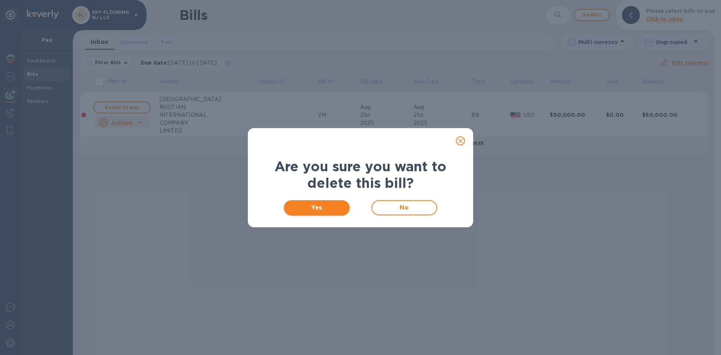
click at [305, 206] on span "Yes" at bounding box center [317, 207] width 54 height 9
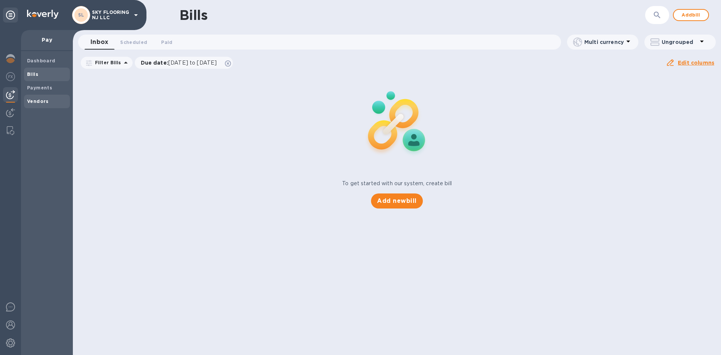
click at [37, 98] on span "Vendors" at bounding box center [38, 102] width 22 height 8
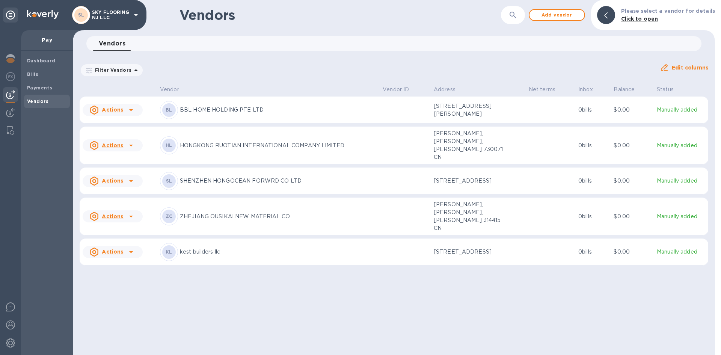
click at [132, 109] on icon at bounding box center [130, 109] width 9 height 9
click at [131, 140] on b "Add new bill" at bounding box center [121, 140] width 35 height 6
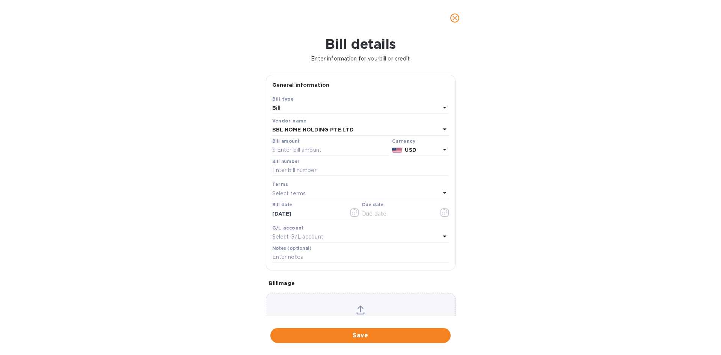
click at [530, 152] on div "Bill details Enter information for your bill or credit General information Save…" at bounding box center [360, 195] width 721 height 319
click at [341, 147] on input "text" at bounding box center [330, 149] width 117 height 11
type input "50,000"
click at [347, 171] on input "text" at bounding box center [360, 170] width 177 height 11
type input "VM"
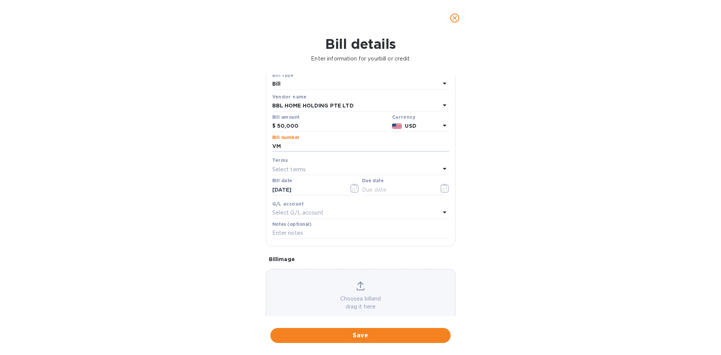
scroll to position [38, 0]
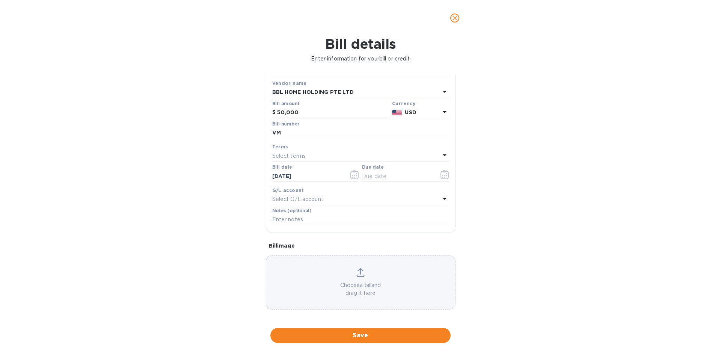
click at [405, 327] on div "Save" at bounding box center [360, 335] width 183 height 18
click at [400, 330] on button "Save" at bounding box center [360, 335] width 180 height 15
click at [444, 172] on icon "button" at bounding box center [444, 174] width 8 height 9
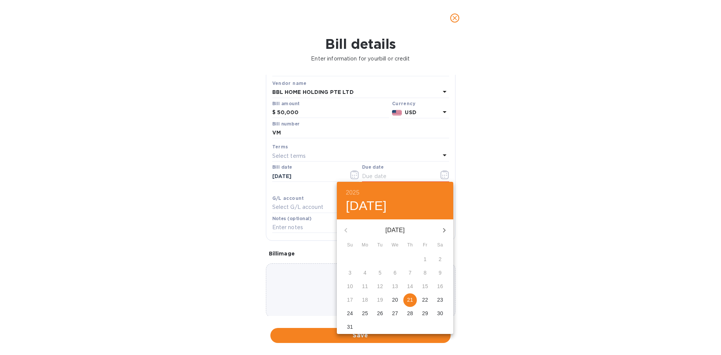
click at [407, 300] on p "21" at bounding box center [410, 300] width 6 height 8
type input "[DATE]"
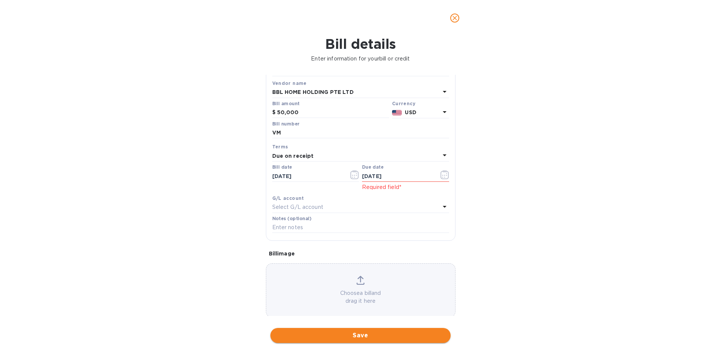
click at [399, 328] on button "Save" at bounding box center [360, 335] width 180 height 15
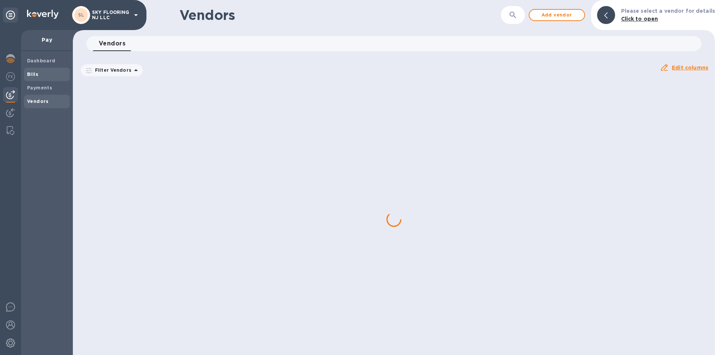
click at [51, 77] on span "Bills" at bounding box center [47, 75] width 40 height 8
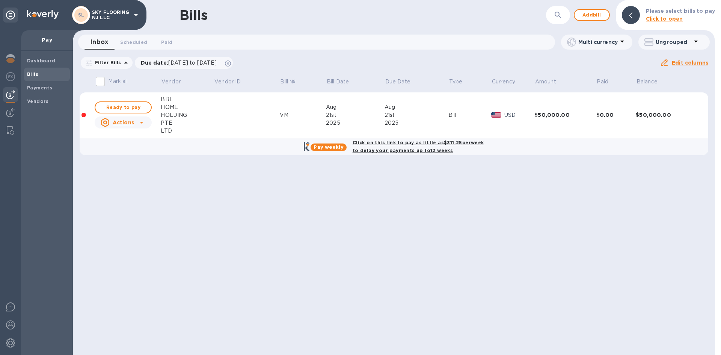
click at [408, 145] on b "Click on this link to pay as little as $311.25 per week to delay your payments …" at bounding box center [417, 147] width 131 height 14
checkbox input "true"
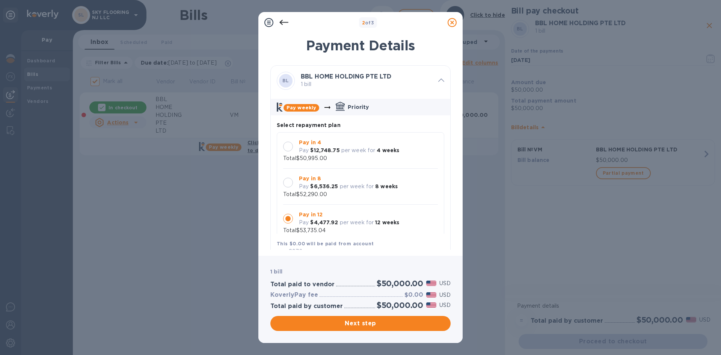
scroll to position [7, 0]
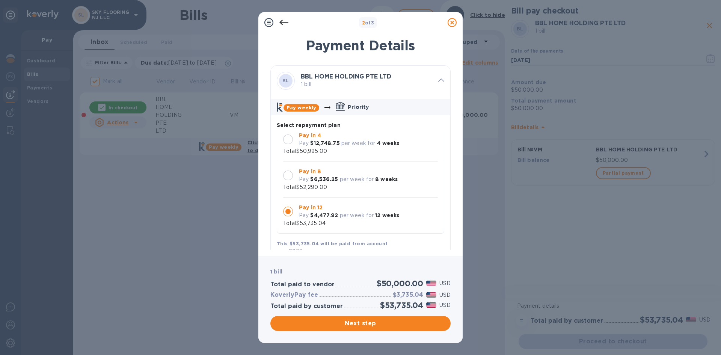
click at [320, 144] on b "$12,748.75" at bounding box center [324, 143] width 29 height 6
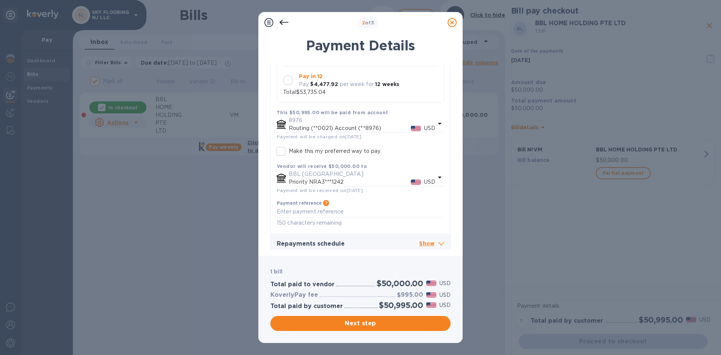
scroll to position [136, 0]
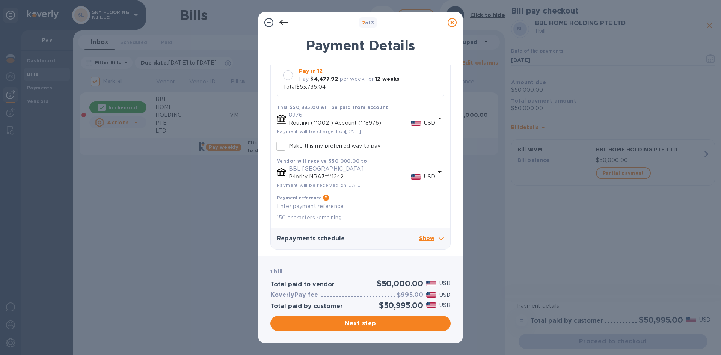
click at [429, 239] on p "Show" at bounding box center [431, 238] width 25 height 9
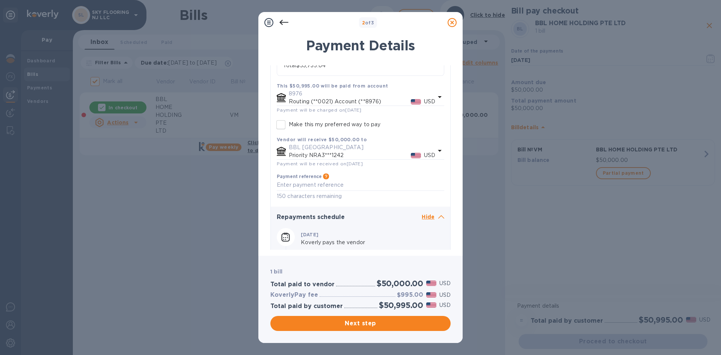
click at [438, 214] on span at bounding box center [441, 216] width 6 height 8
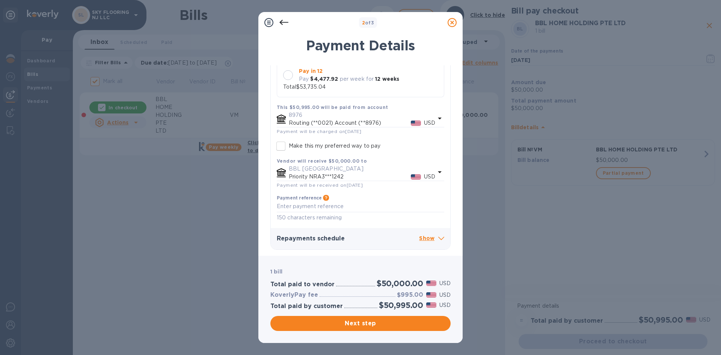
click at [435, 175] on icon at bounding box center [439, 171] width 9 height 9
drag, startPoint x: 453, startPoint y: 187, endPoint x: 454, endPoint y: 165, distance: 22.2
click at [454, 165] on div "Payment Details BL BBL HOME HOLDING PTE LTD 1 bill Pay weekly Priority Select r…" at bounding box center [360, 142] width 204 height 227
click at [454, 173] on div "Payment Details BL BBL HOME HOLDING PTE LTD 1 bill Pay weekly Priority Select r…" at bounding box center [360, 142] width 204 height 227
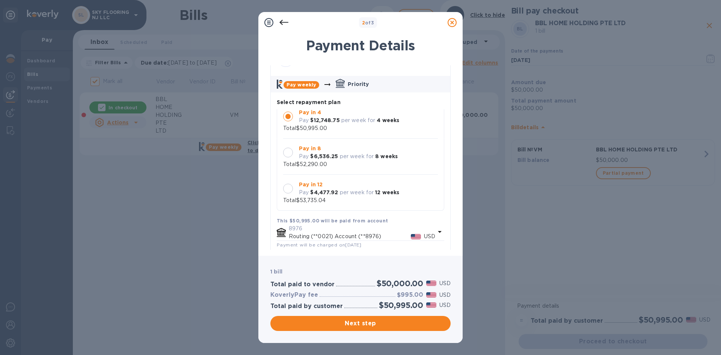
scroll to position [22, 0]
click at [346, 319] on span "Next step" at bounding box center [360, 323] width 168 height 9
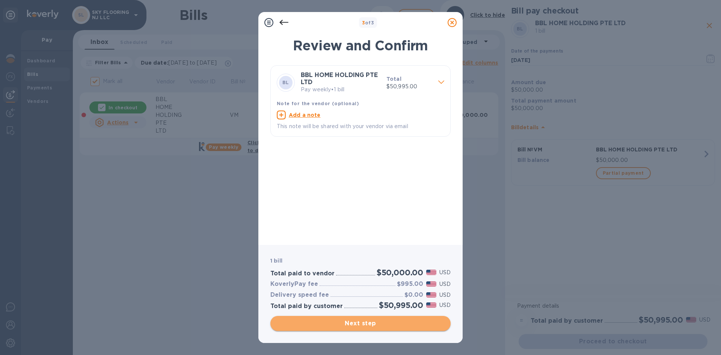
click at [350, 323] on span "Next step" at bounding box center [360, 323] width 168 height 9
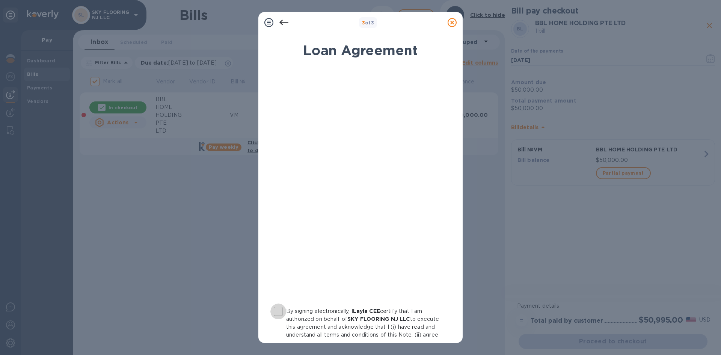
click at [277, 314] on input "By signing electronically, I Layla CEE certify that I am authorized on behalf o…" at bounding box center [278, 311] width 16 height 16
checkbox input "true"
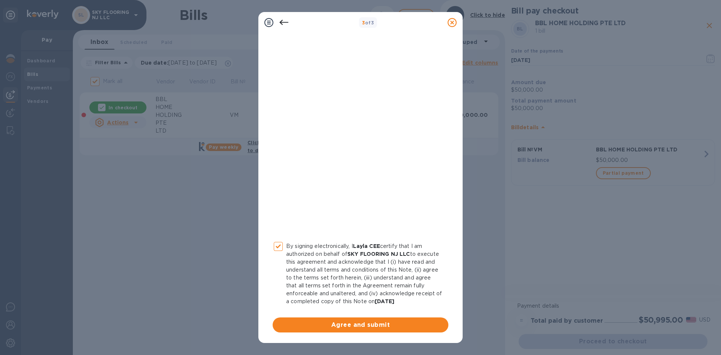
scroll to position [73, 0]
click at [406, 316] on div "By signing electronically, I Layla CEE certify that I am authorized on behalf o…" at bounding box center [360, 168] width 176 height 330
click at [401, 322] on span "Agree and submit" at bounding box center [360, 324] width 164 height 9
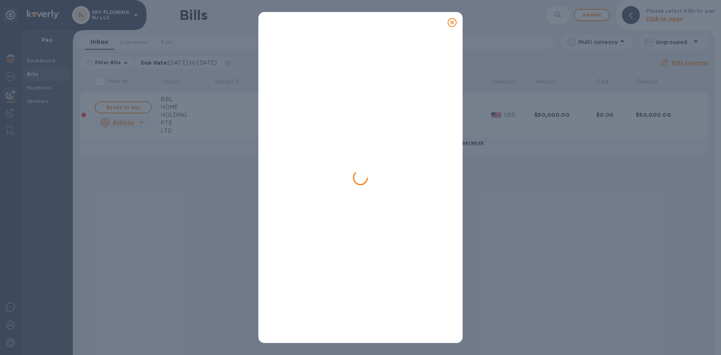
click at [453, 22] on icon at bounding box center [451, 22] width 9 height 9
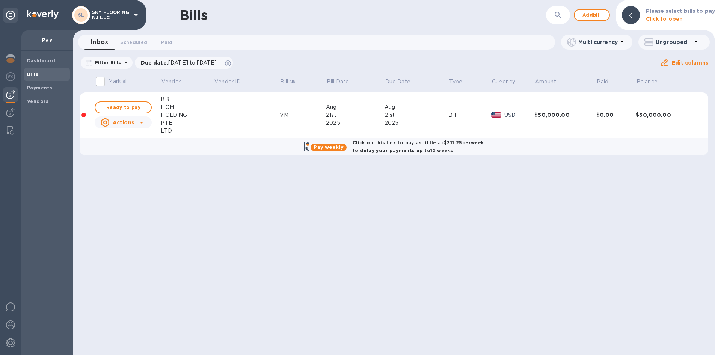
click at [406, 147] on b "Click on this link to pay as little as $311.25 per week to delay your payments …" at bounding box center [417, 147] width 131 height 14
checkbox input "true"
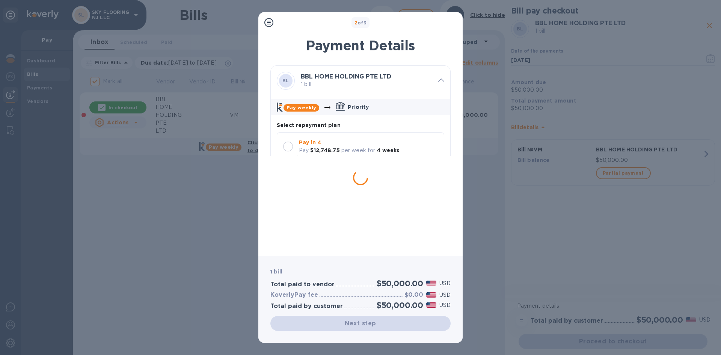
scroll to position [7, 0]
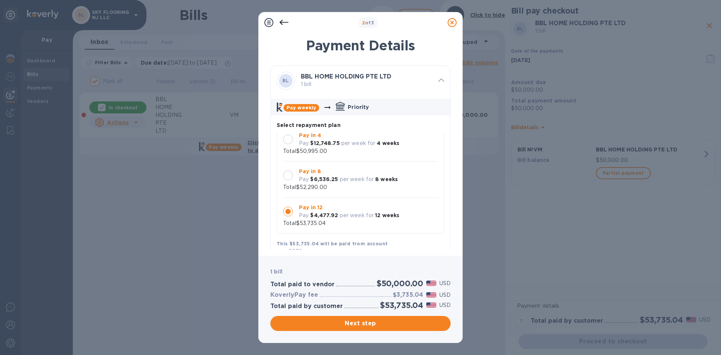
click at [306, 137] on b "Pay in 4" at bounding box center [310, 135] width 22 height 6
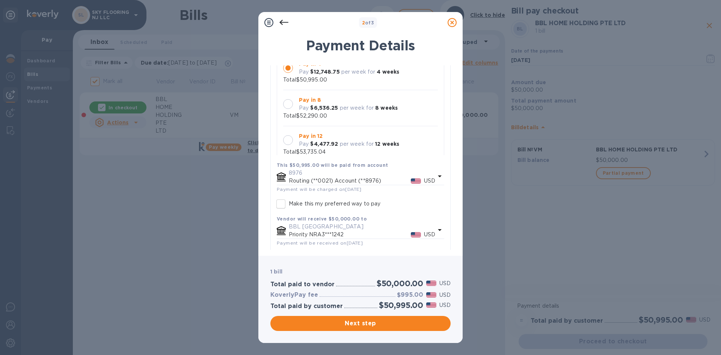
scroll to position [136, 0]
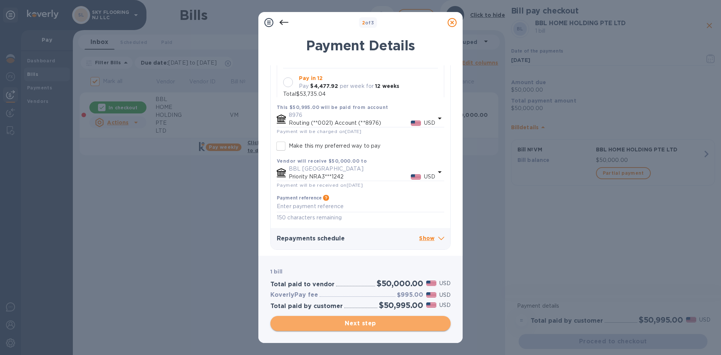
click at [409, 327] on span "Next step" at bounding box center [360, 323] width 168 height 9
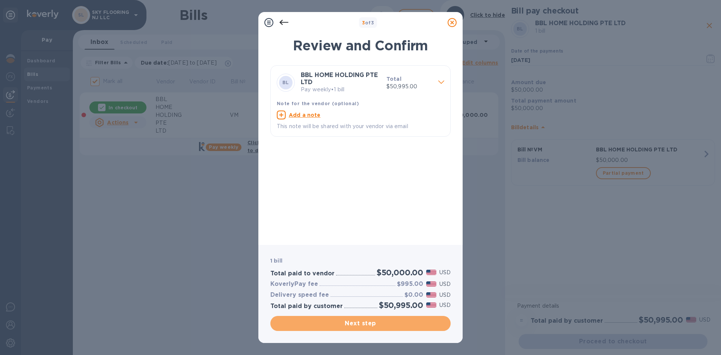
click at [410, 321] on span "Next step" at bounding box center [360, 323] width 168 height 9
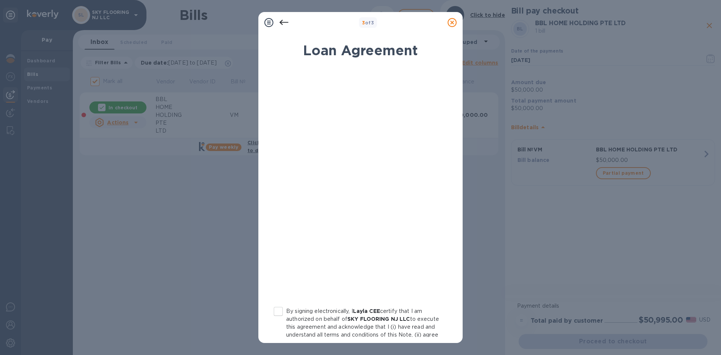
scroll to position [73, 0]
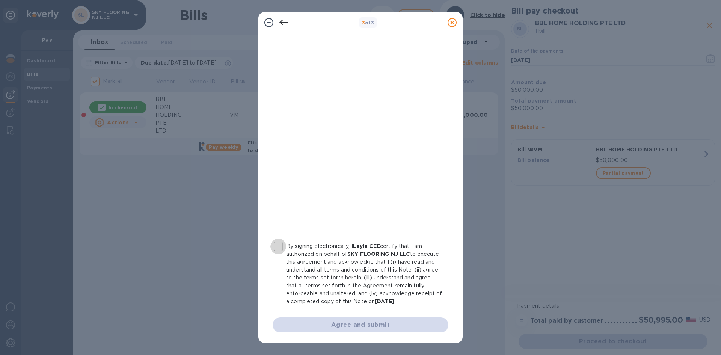
click at [276, 238] on input "By signing electronically, I Layla CEE certify that I am authorized on behalf o…" at bounding box center [278, 246] width 16 height 16
checkbox input "true"
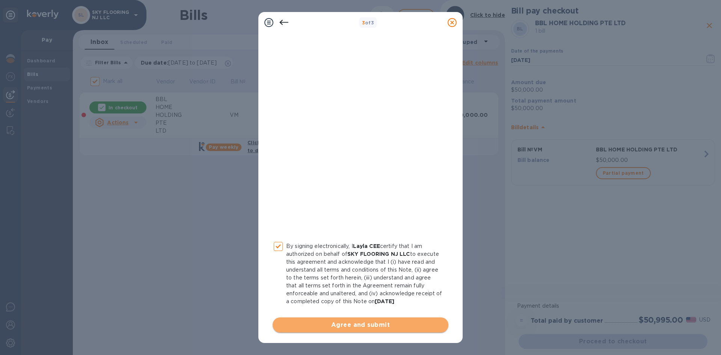
click at [386, 323] on span "Agree and submit" at bounding box center [360, 324] width 164 height 9
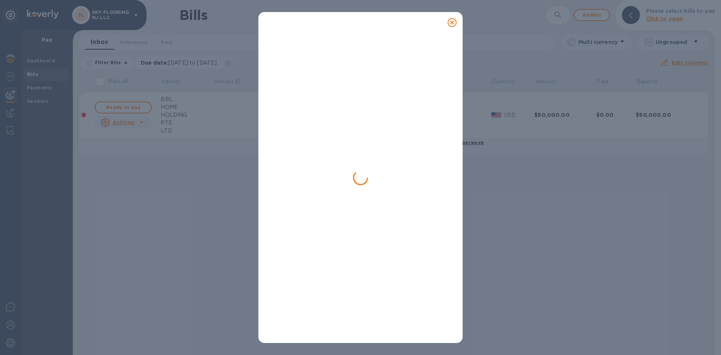
click at [453, 26] on icon at bounding box center [451, 22] width 9 height 9
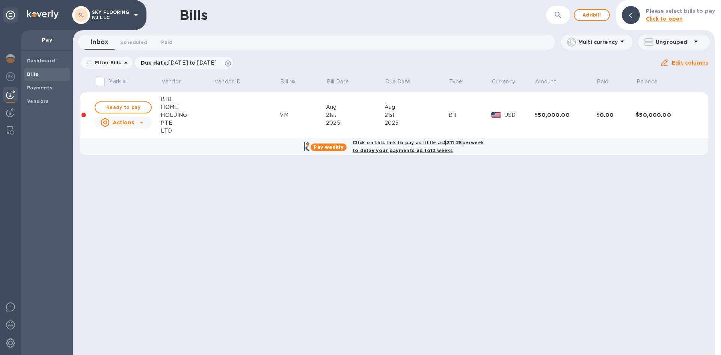
click at [393, 143] on b "Click on this link to pay as little as $311.25 per week to delay your payments …" at bounding box center [417, 147] width 131 height 14
checkbox input "true"
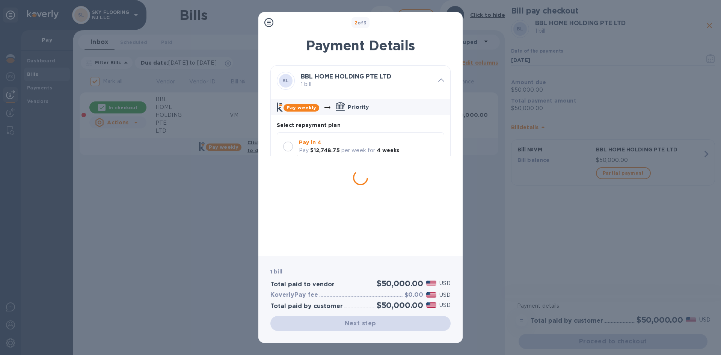
scroll to position [7, 0]
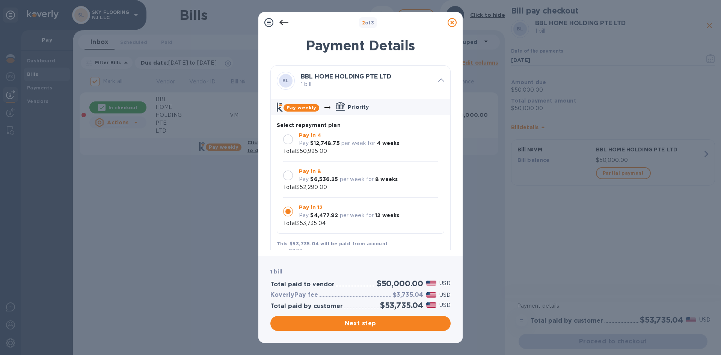
click at [286, 143] on div at bounding box center [288, 139] width 10 height 10
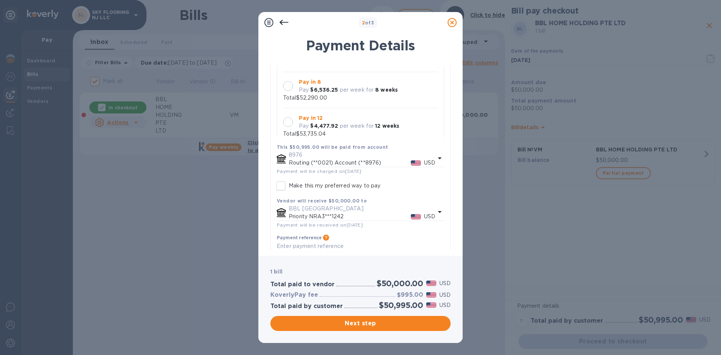
scroll to position [136, 0]
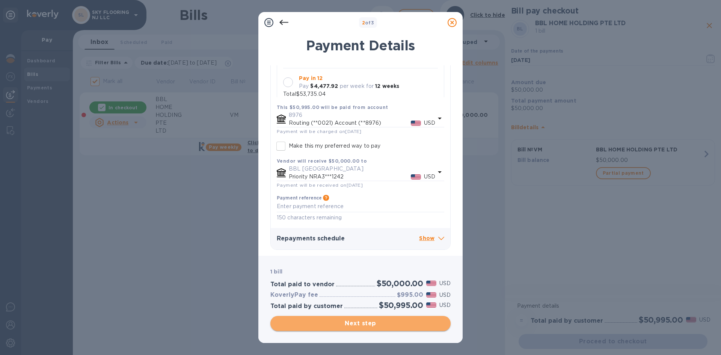
click at [421, 324] on span "Next step" at bounding box center [360, 323] width 168 height 9
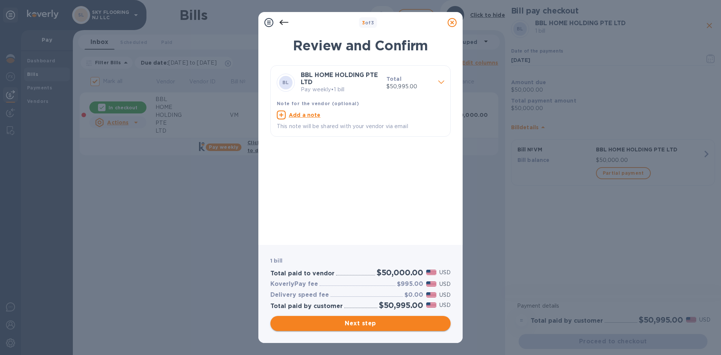
click at [420, 322] on span "Next step" at bounding box center [360, 323] width 168 height 9
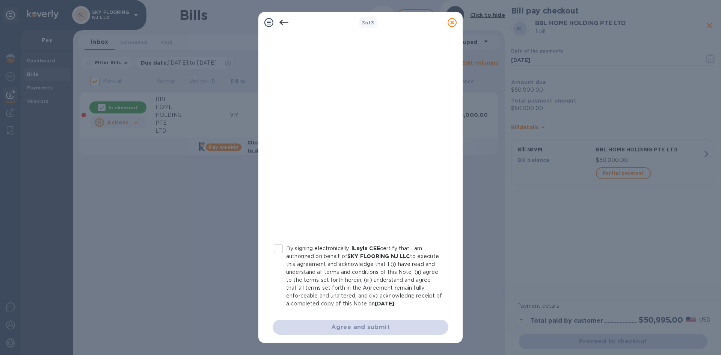
scroll to position [73, 0]
click at [277, 240] on input "By signing electronically, I Layla CEE certify that I am authorized on behalf o…" at bounding box center [278, 246] width 16 height 16
checkbox input "true"
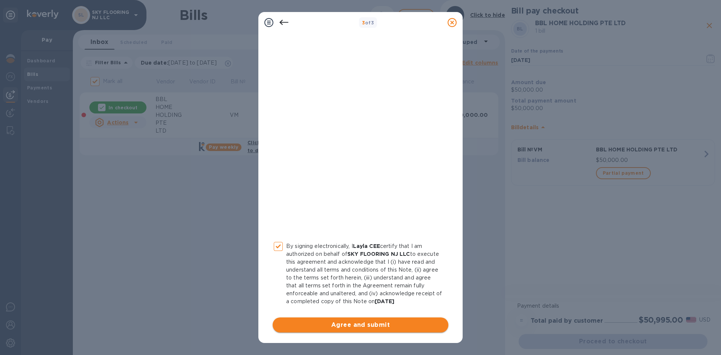
click at [321, 321] on span "Agree and submit" at bounding box center [360, 324] width 164 height 9
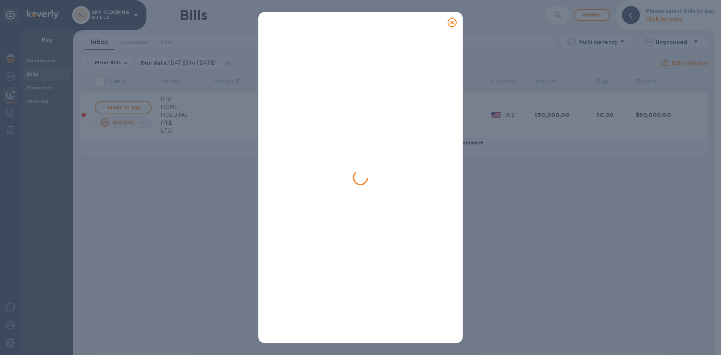
click at [450, 25] on icon at bounding box center [451, 22] width 9 height 9
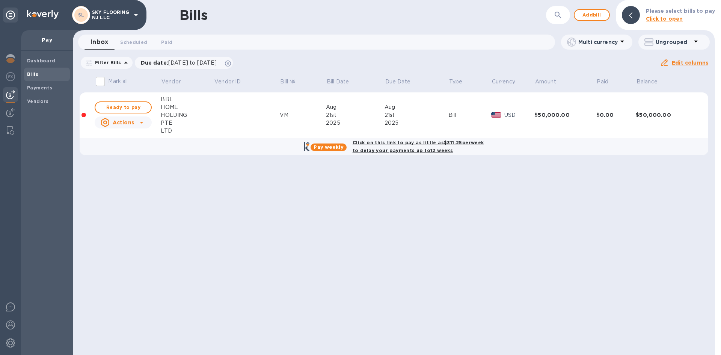
click at [407, 153] on b "Click on this link to pay as little as $311.25 per week to delay your payments …" at bounding box center [417, 147] width 131 height 14
click at [409, 142] on b "Click on this link to pay as little as $311.25 per week to delay your payments …" at bounding box center [417, 147] width 131 height 14
checkbox input "true"
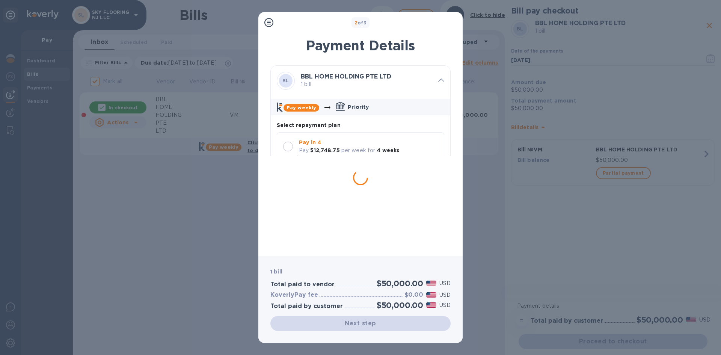
scroll to position [7, 0]
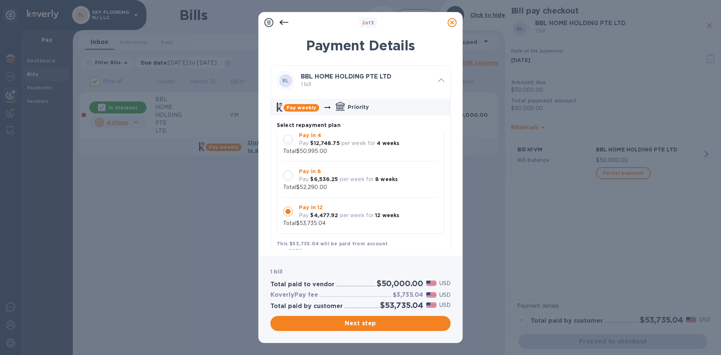
click at [393, 152] on div "Pay in 4 Pay $12,748.75 per week for 4 weeks Total $50,995.00" at bounding box center [360, 143] width 155 height 24
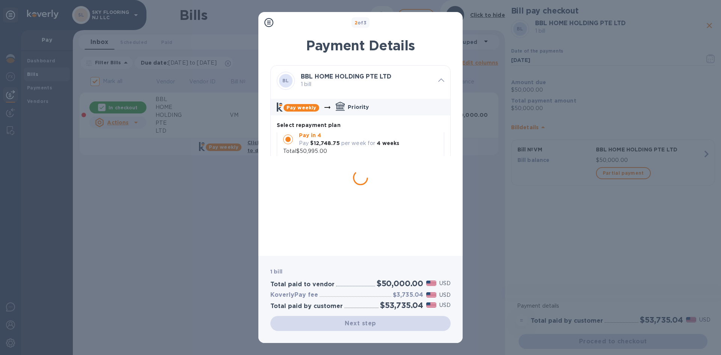
scroll to position [0, 0]
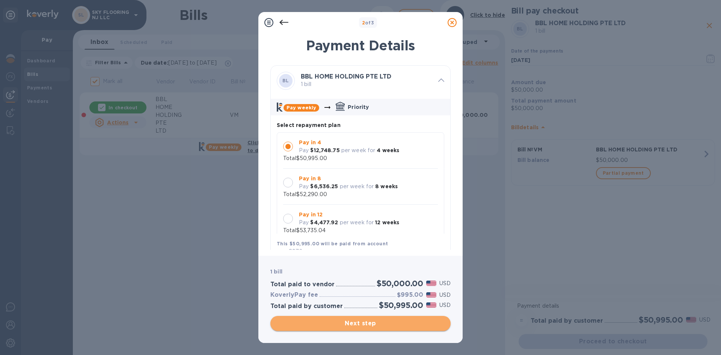
click at [356, 322] on span "Next step" at bounding box center [360, 323] width 168 height 9
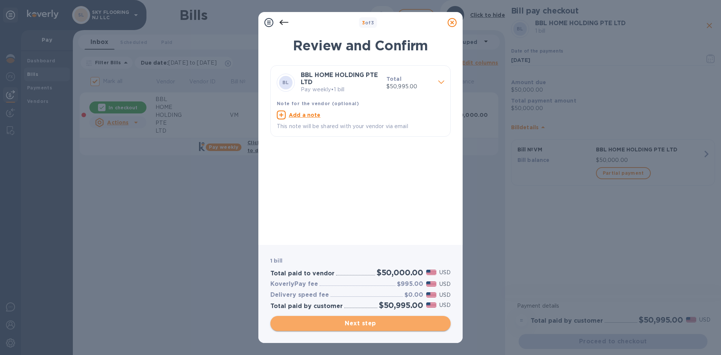
click at [356, 322] on span "Next step" at bounding box center [360, 323] width 168 height 9
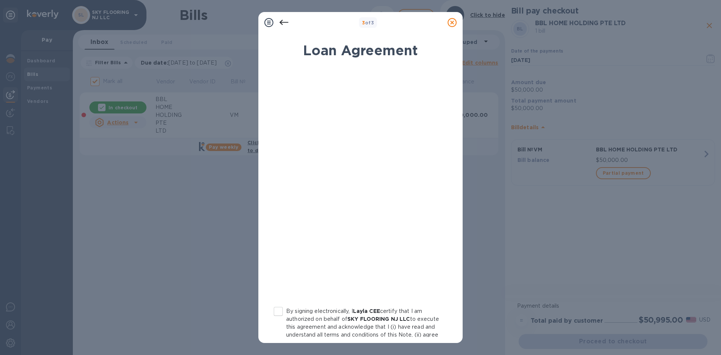
scroll to position [73, 0]
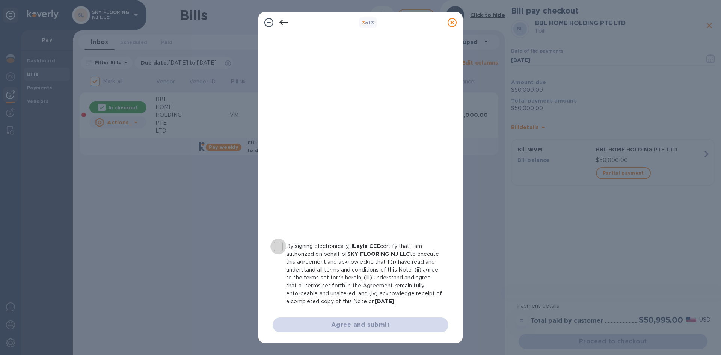
click at [282, 238] on input "By signing electronically, I Layla CEE certify that I am authorized on behalf o…" at bounding box center [278, 246] width 16 height 16
checkbox input "true"
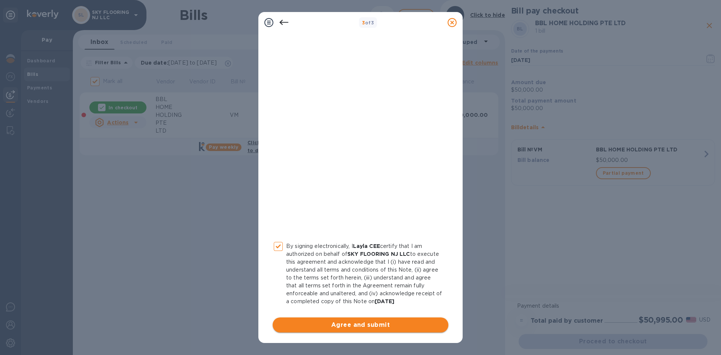
click at [387, 328] on span "Agree and submit" at bounding box center [360, 324] width 164 height 9
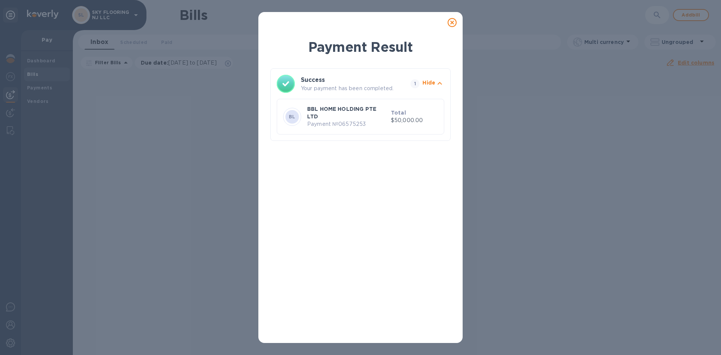
click at [516, 129] on div "Payment Result Success Your payment has been completed. 1 Hide BL BBL HOME HOLD…" at bounding box center [360, 177] width 721 height 355
click at [449, 22] on icon at bounding box center [451, 22] width 9 height 9
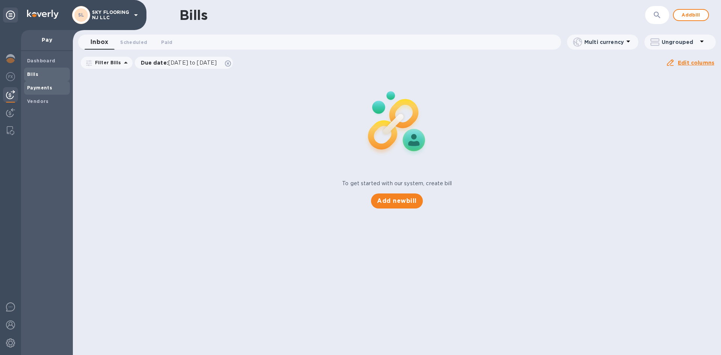
click at [40, 86] on b "Payments" at bounding box center [39, 88] width 25 height 6
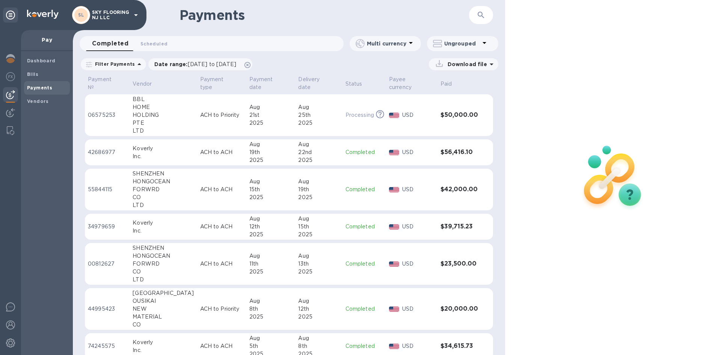
click at [197, 104] on td "ACH to Priority" at bounding box center [221, 115] width 49 height 42
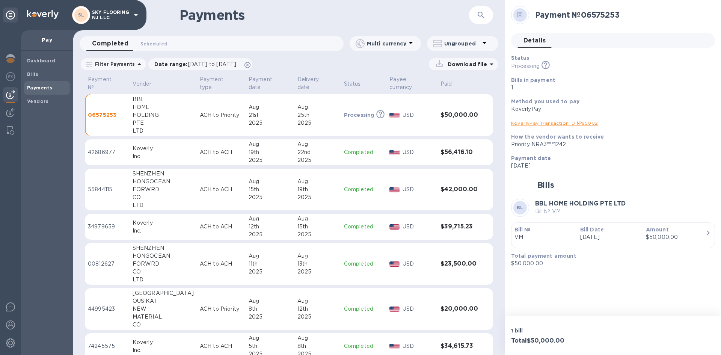
click at [563, 211] on p "Bill № VM" at bounding box center [580, 211] width 90 height 8
